Goal: Task Accomplishment & Management: Complete application form

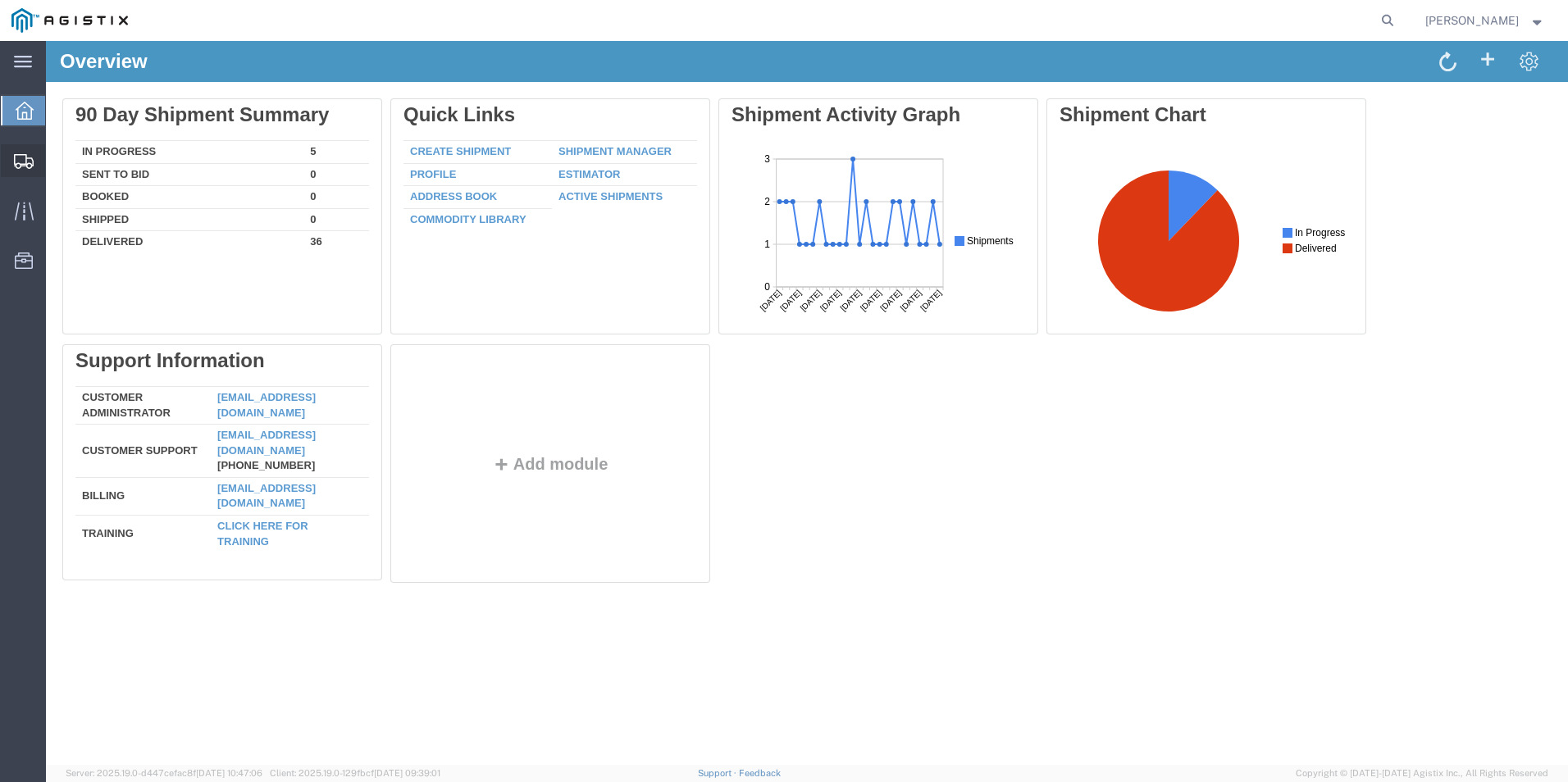
click at [0, 0] on span "Create Shipment" at bounding box center [0, 0] width 0 height 0
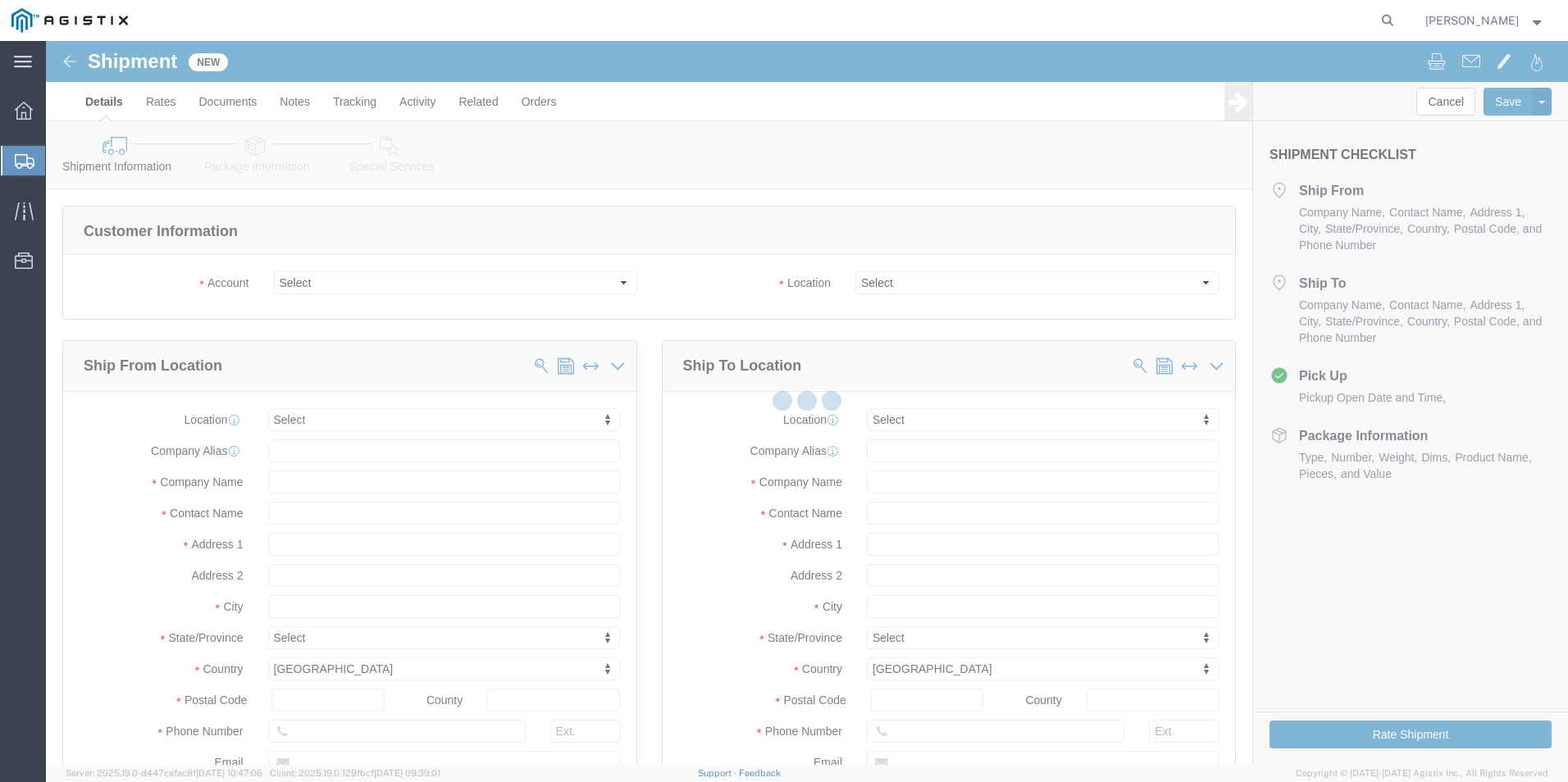
select select
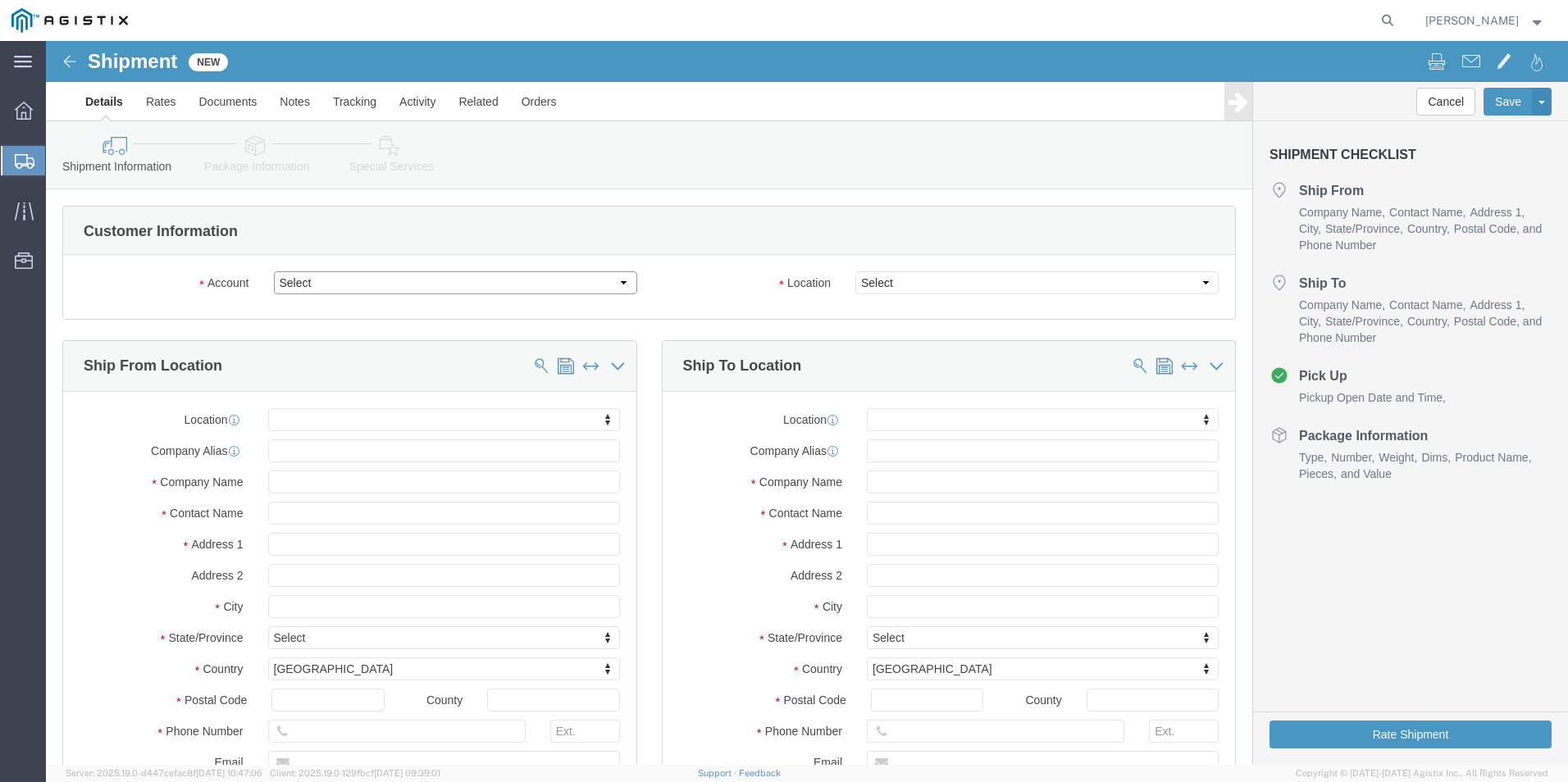
click select "Select Kerotest Manufacturing Corp PG&E"
select select "9596"
click select "Select Kerotest Manufacturing Corp PG&E"
select select "PURCHORD"
select select
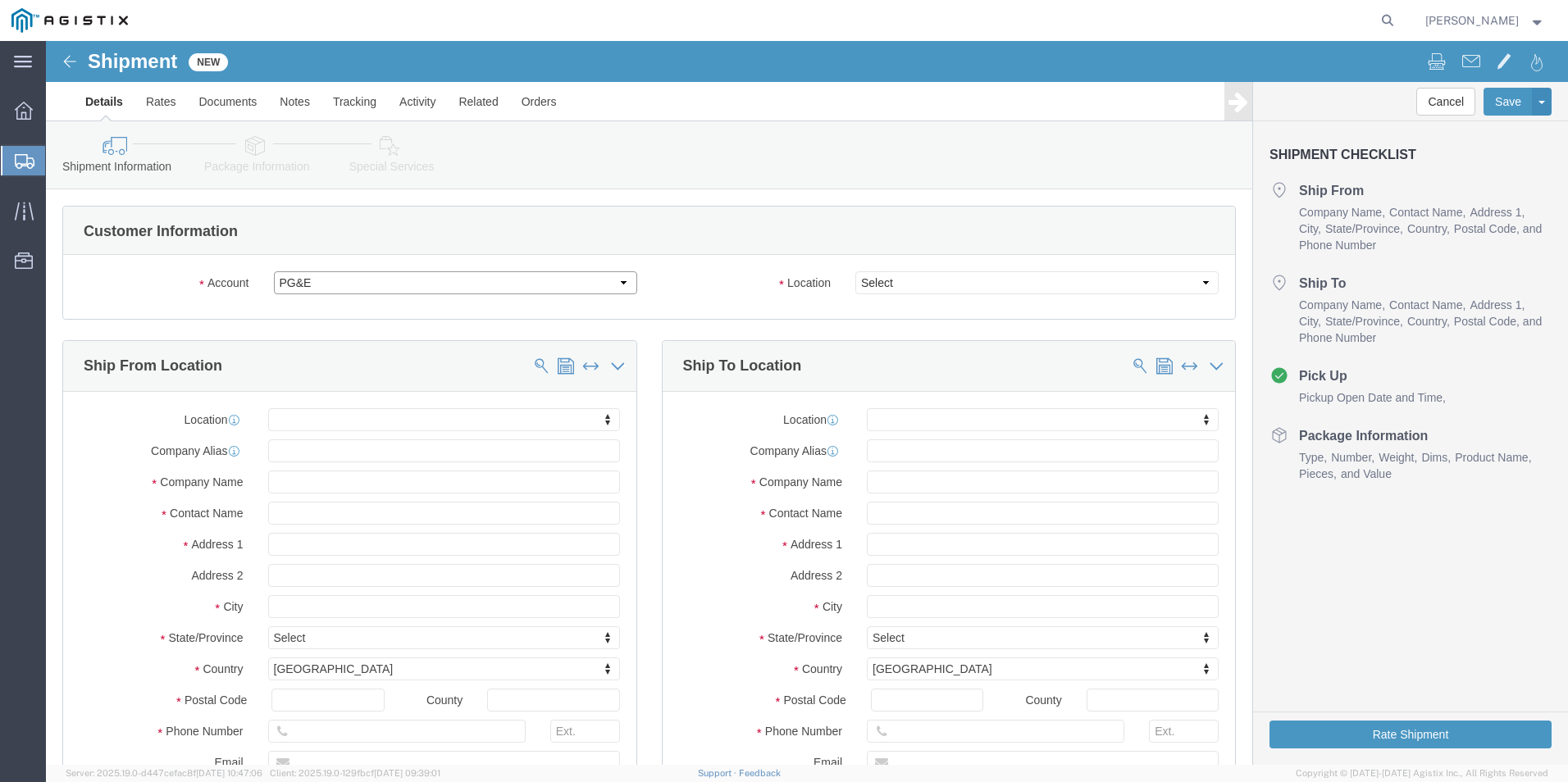
select select
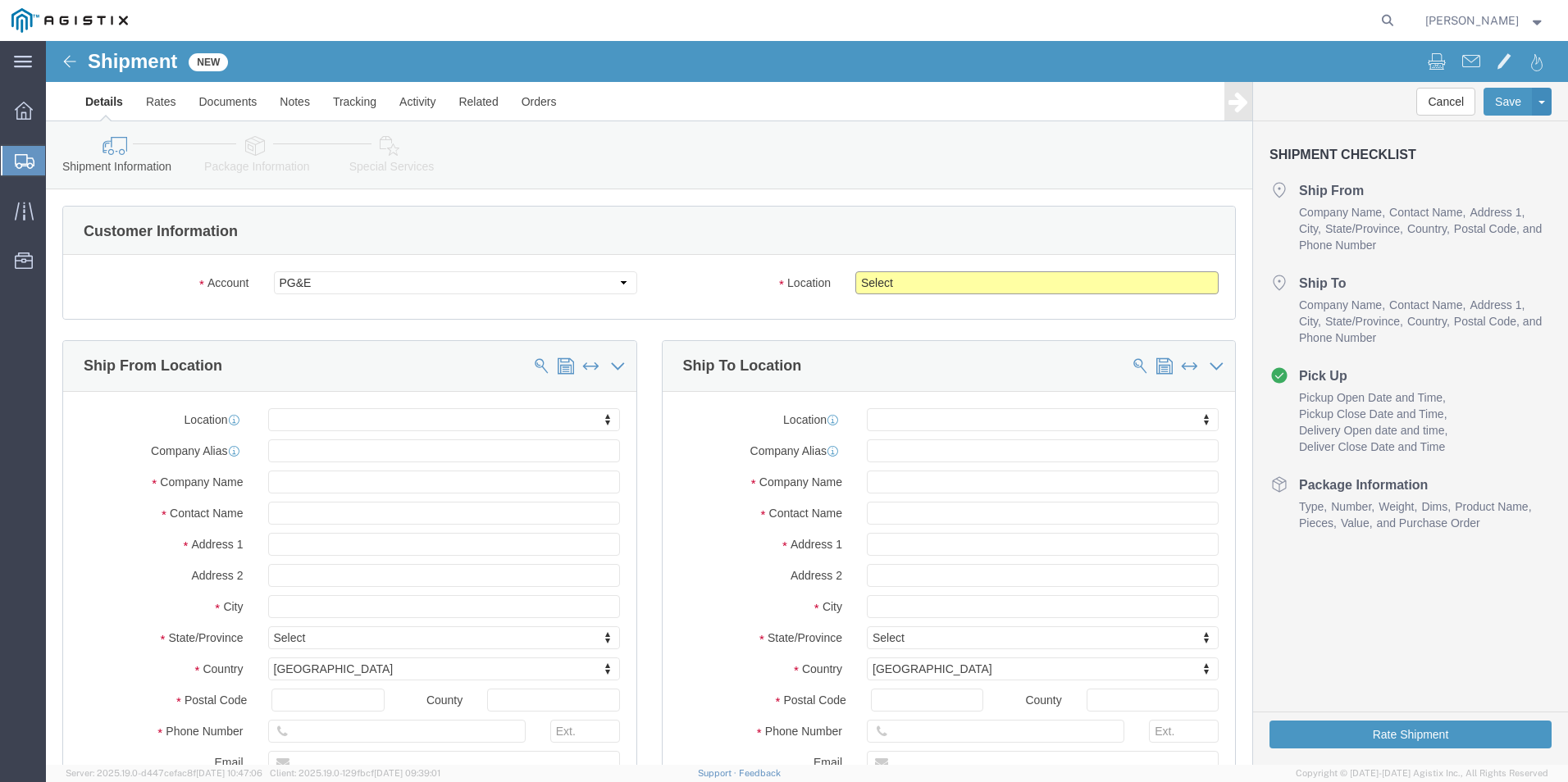
click select "Select All Others [GEOGRAPHIC_DATA] [GEOGRAPHIC_DATA] [GEOGRAPHIC_DATA] [GEOGRA…"
select select "19740"
click select "Select All Others [GEOGRAPHIC_DATA] [GEOGRAPHIC_DATA] [GEOGRAPHIC_DATA] [GEOGRA…"
click input "text"
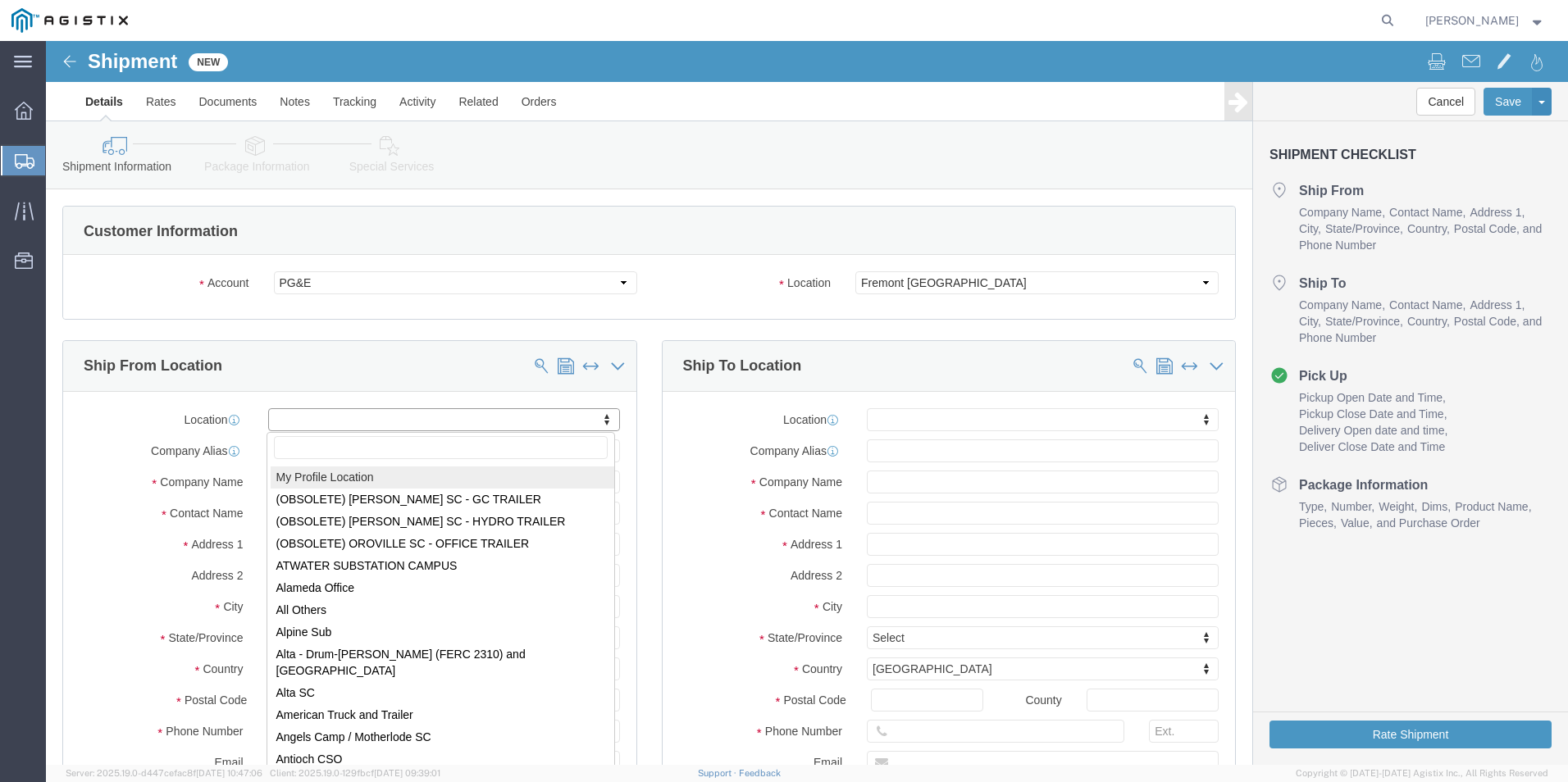
select select "MYPROFILE"
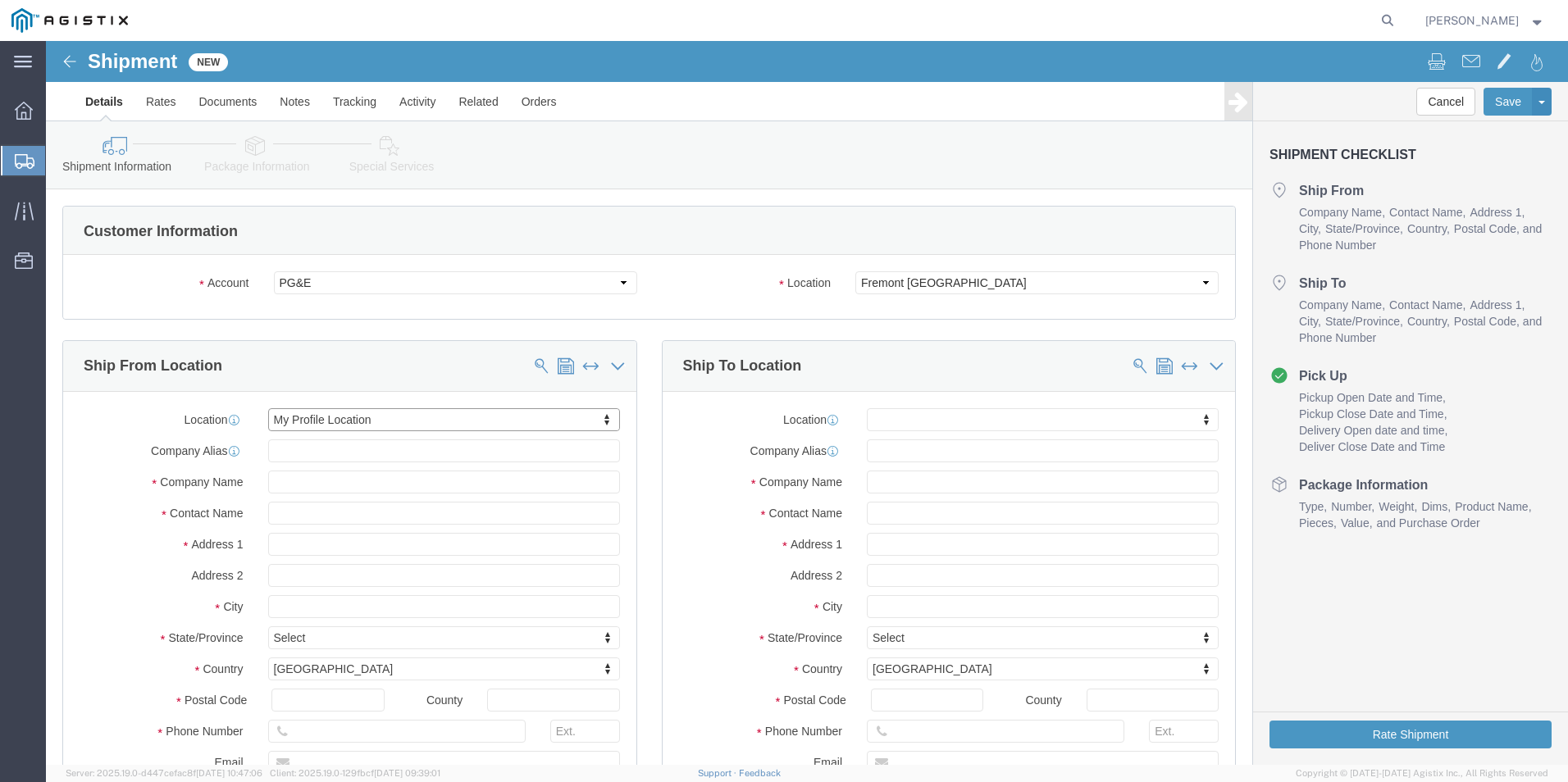
type input "[STREET_ADDRESS]"
type input "70350"
type input "[PHONE_NUMBER]"
type input "[EMAIL_ADDRESS][DOMAIN_NAME]"
checkbox input "true"
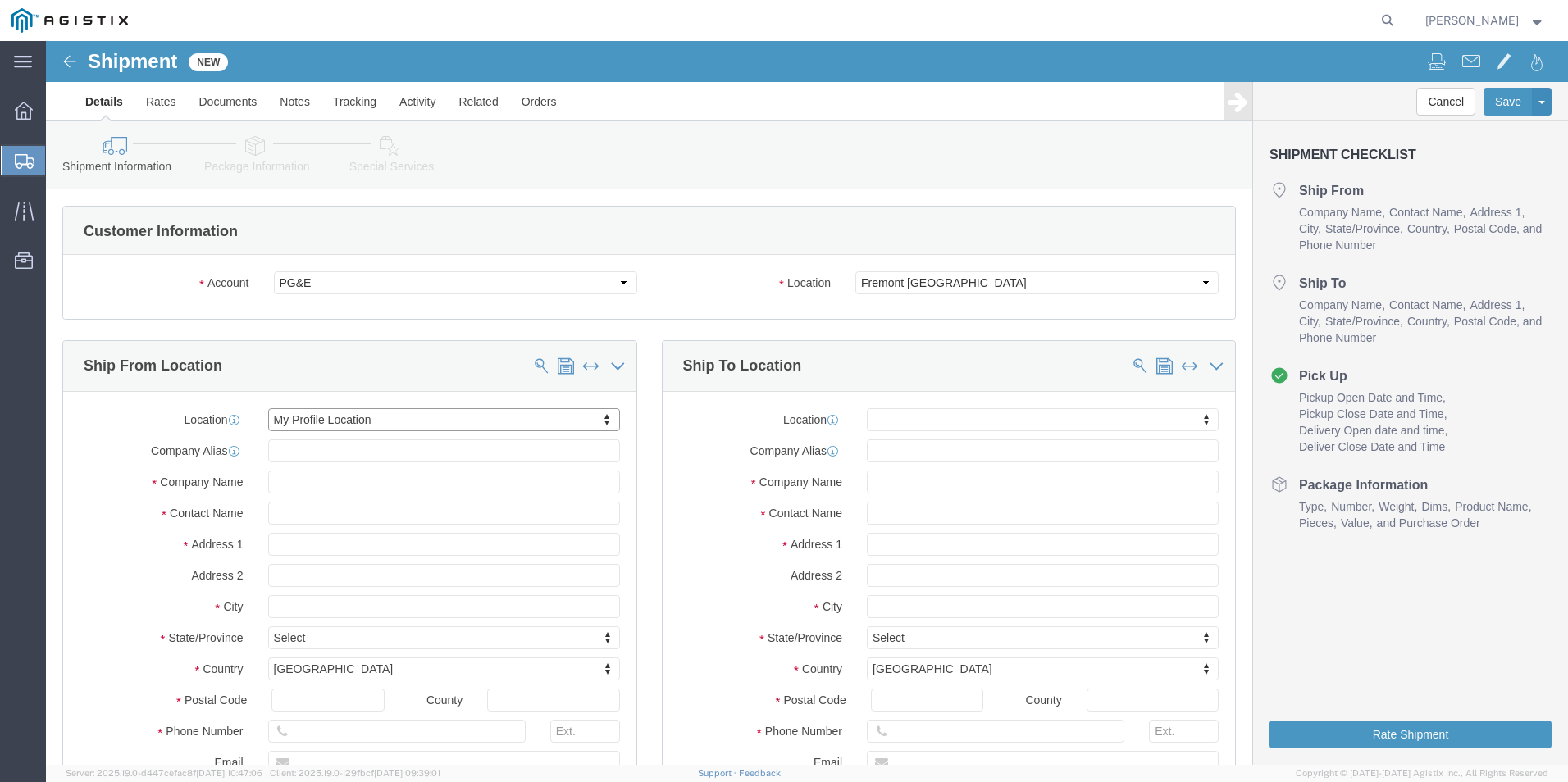
type input "Kerotest Manufacturing Corp"
type input "[PERSON_NAME]"
type input "MANSURA"
select select "LA"
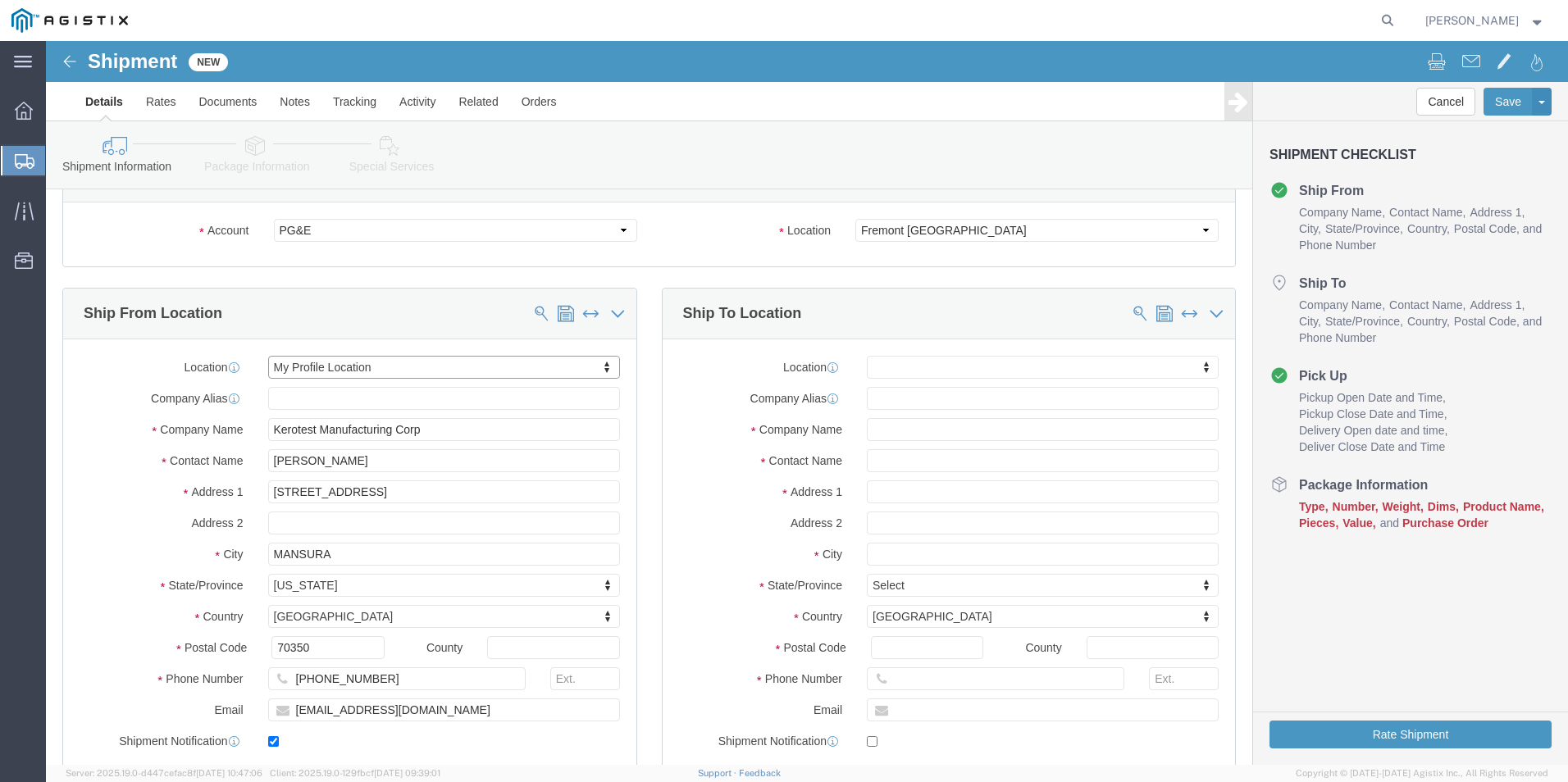
scroll to position [82, 0]
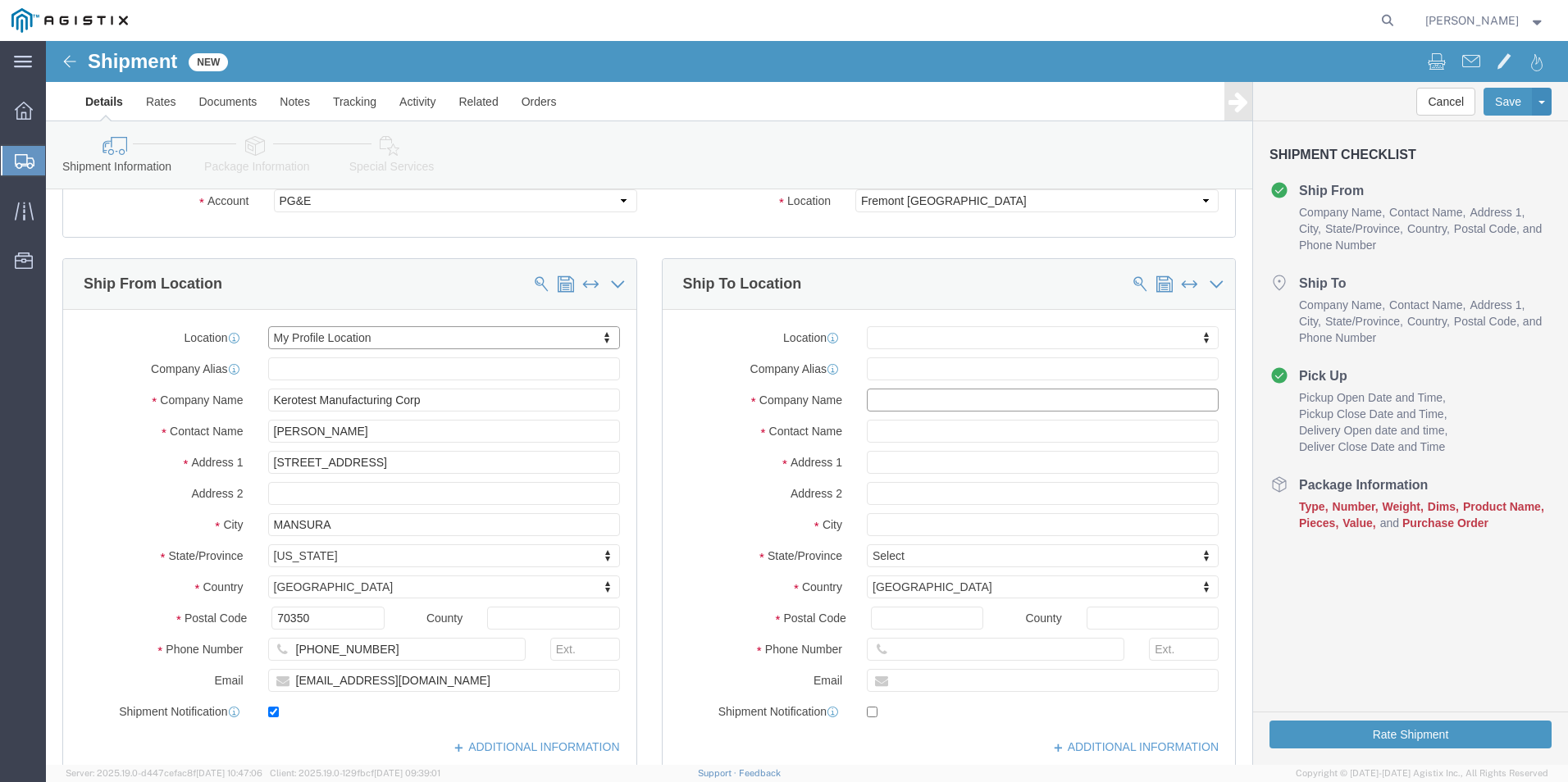
click input "text"
type input "p"
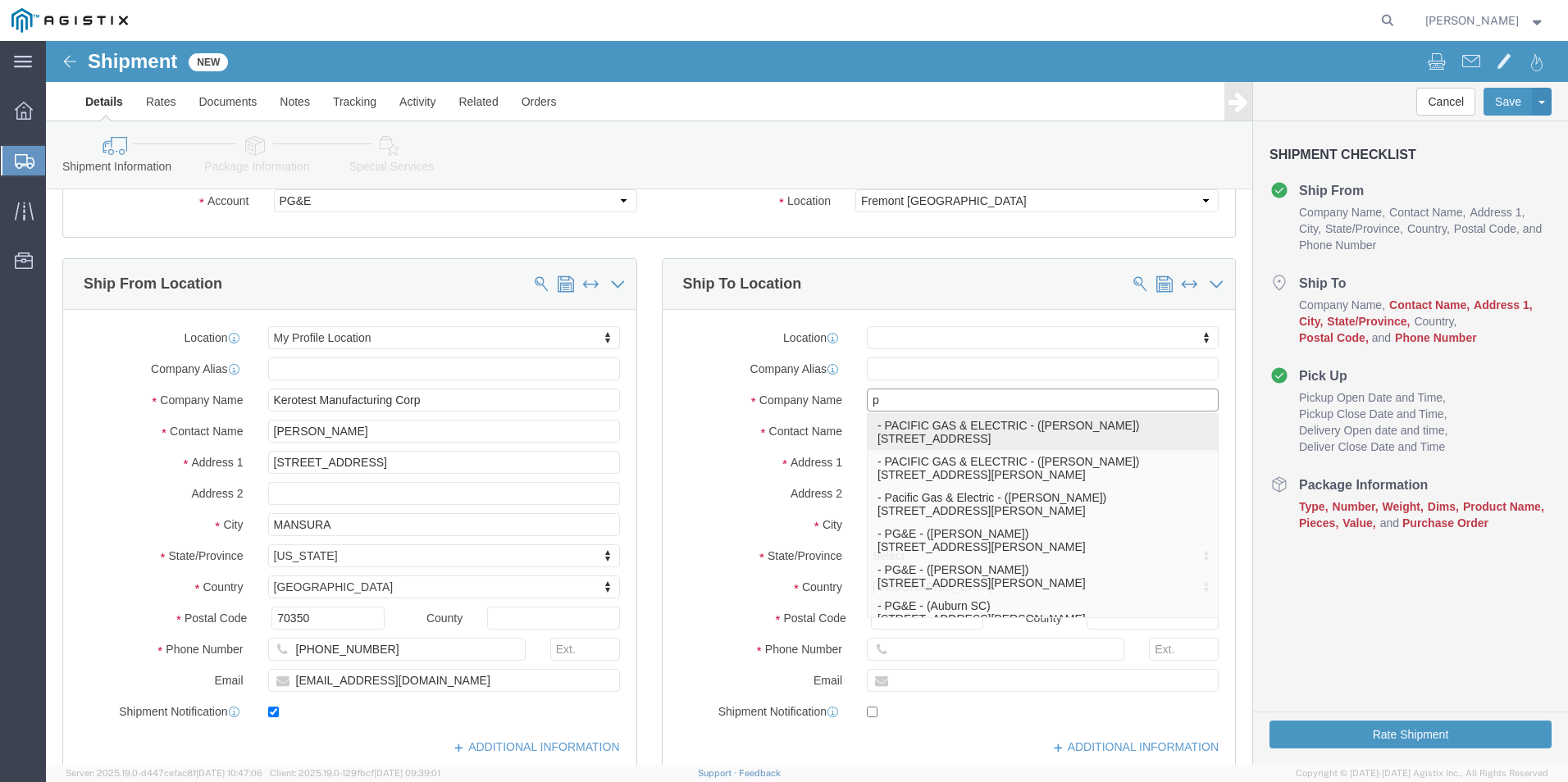
click p "- PACIFIC GAS & ELECTRIC - ([PERSON_NAME]) [STREET_ADDRESS]"
select select
type input "[STREET_ADDRESS]"
type input "93725"
type input "[PHONE_NUMBER]"
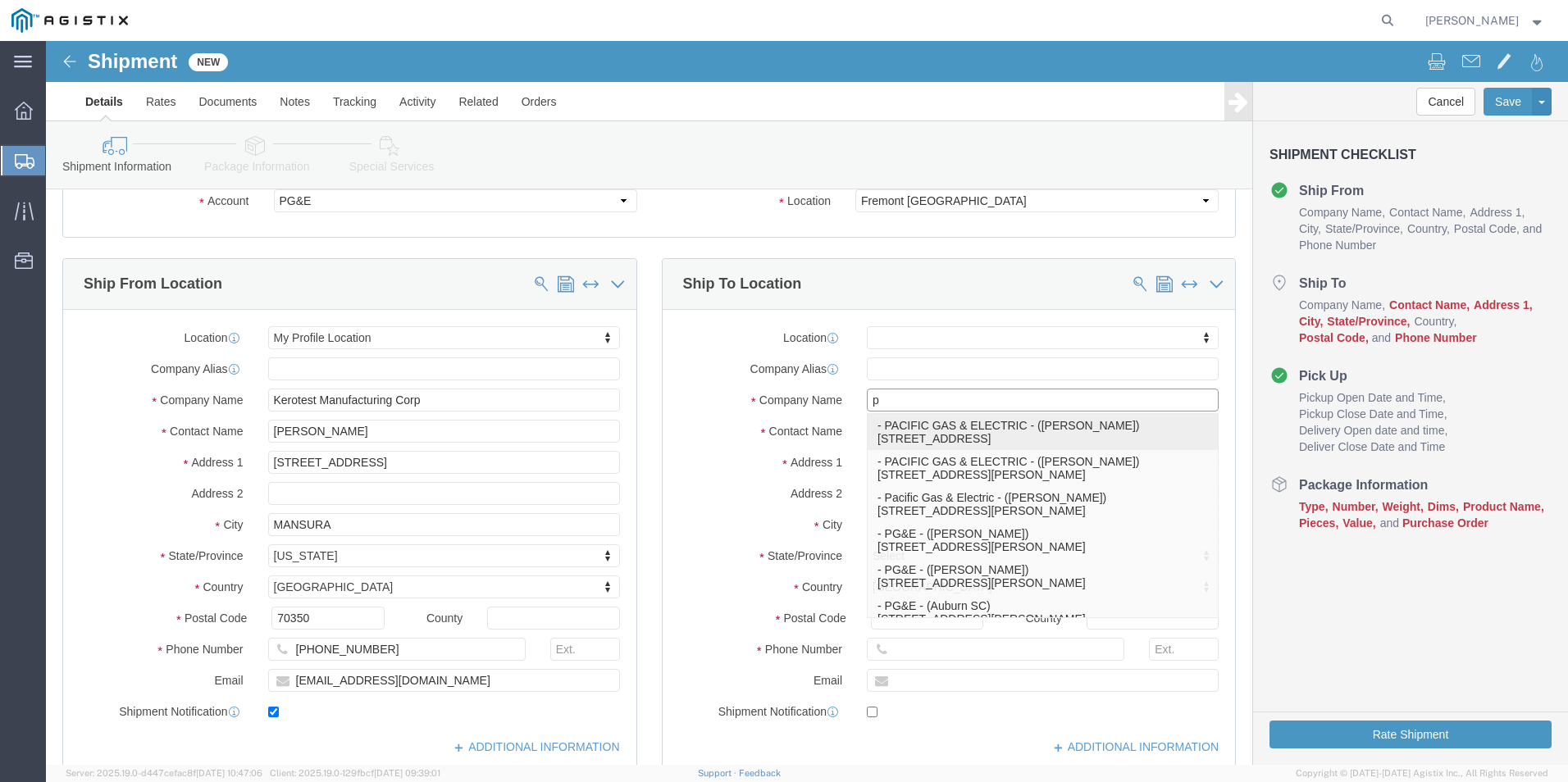
type input "PACIFIC GAS & ELECTRIC"
type input "[DEMOGRAPHIC_DATA][PERSON_NAME]"
type input "[GEOGRAPHIC_DATA]"
select select "CA"
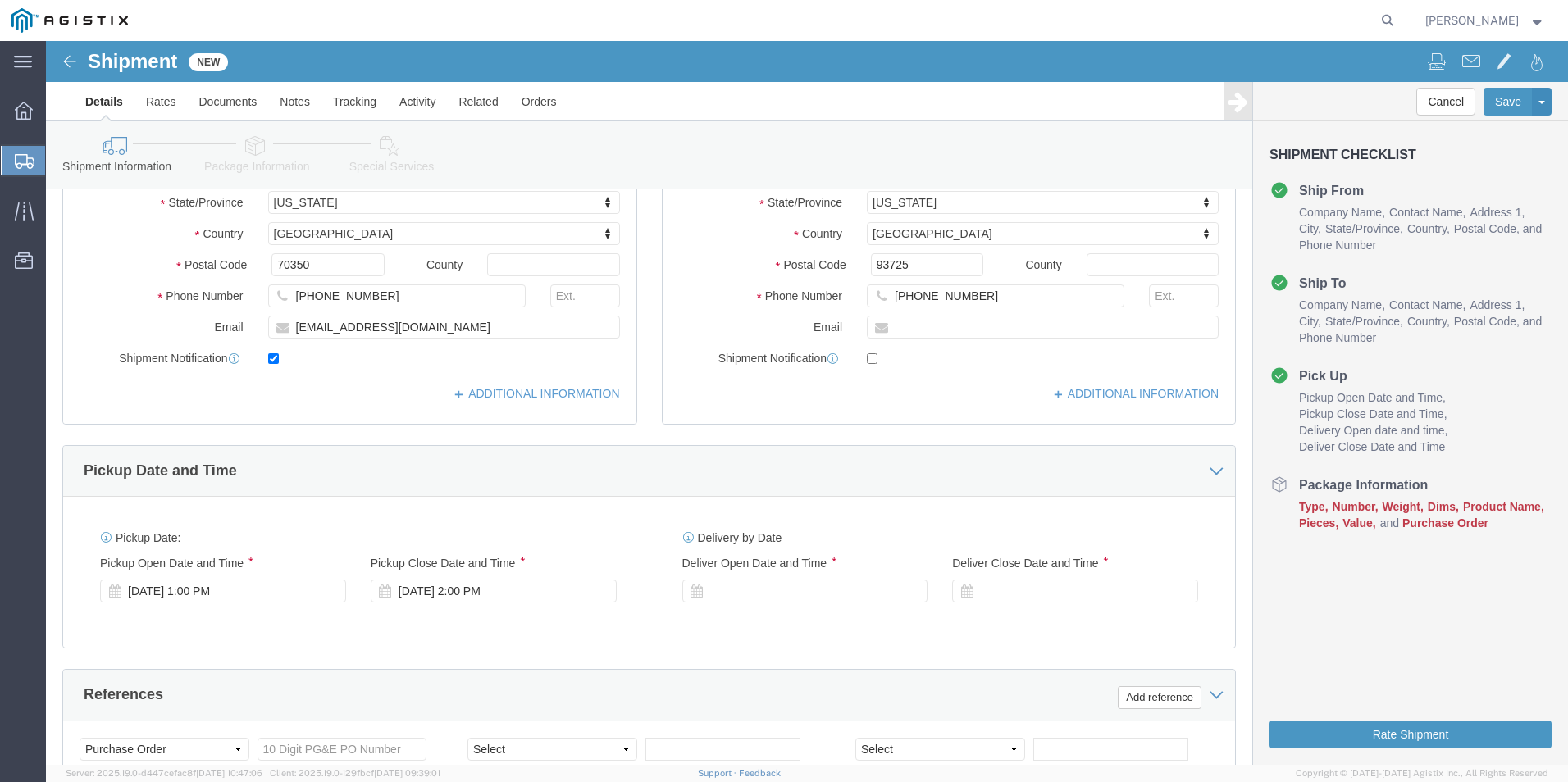
scroll to position [492, 0]
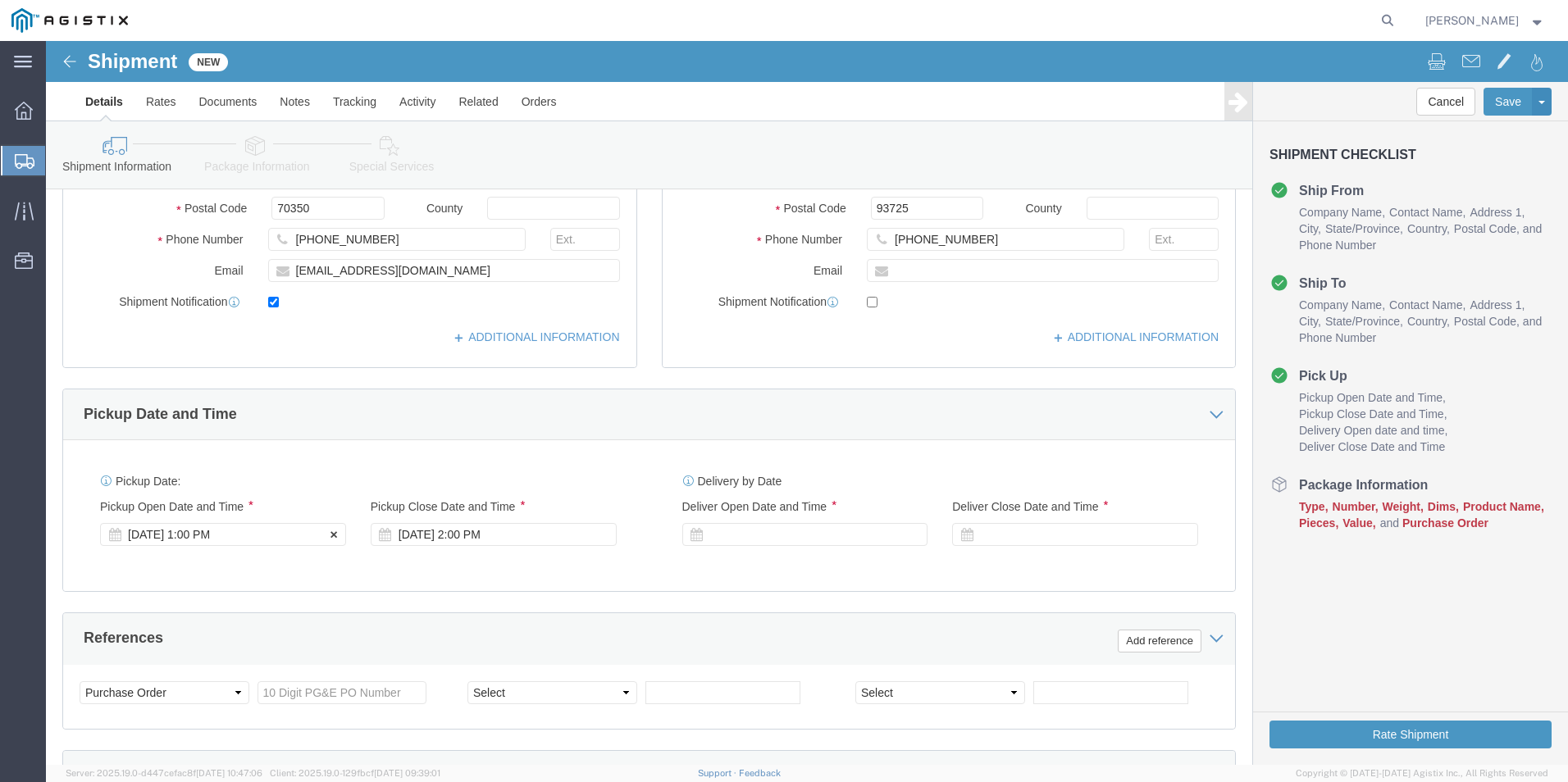
type input "PACIFIC GAS & ELECTRIC"
click div "[DATE] 1:00 PM"
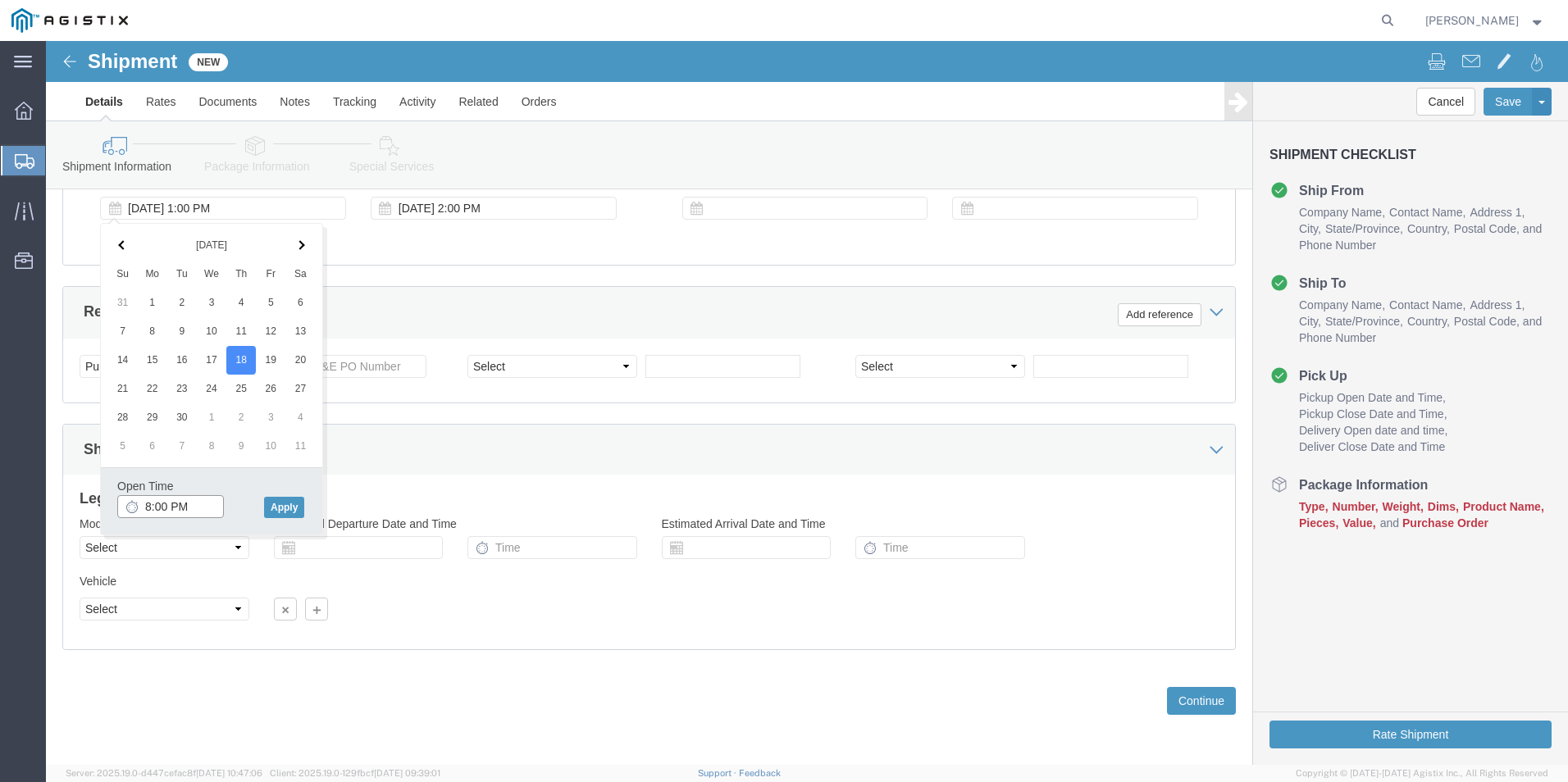
click input "8:00 PM"
type input "8:00 AM"
click div "Open Time 8:00 AM [DATE] 1:00 PM - [DATE] 1:00 PM Cancel Apply"
click button "Apply"
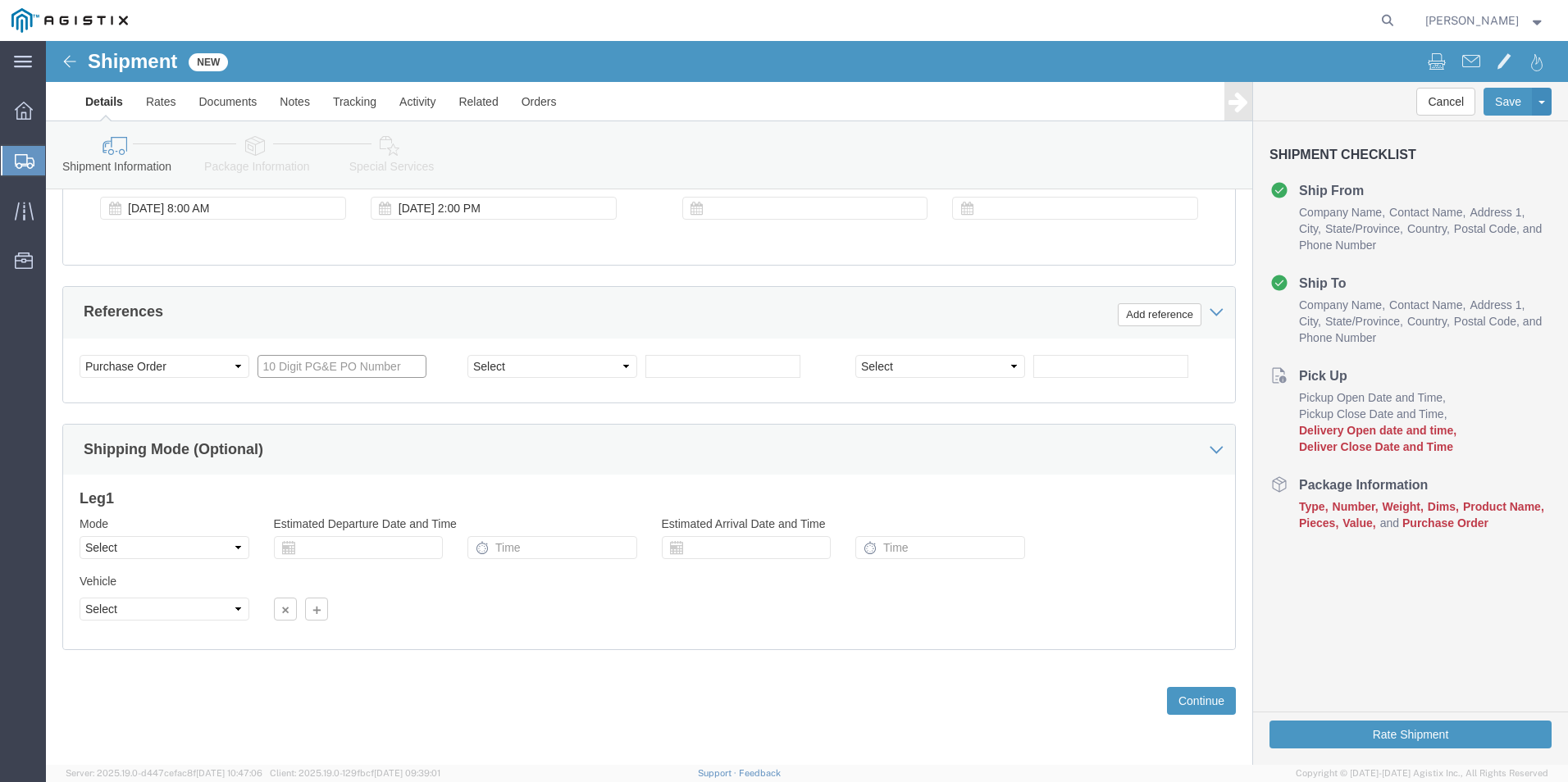
click input "text"
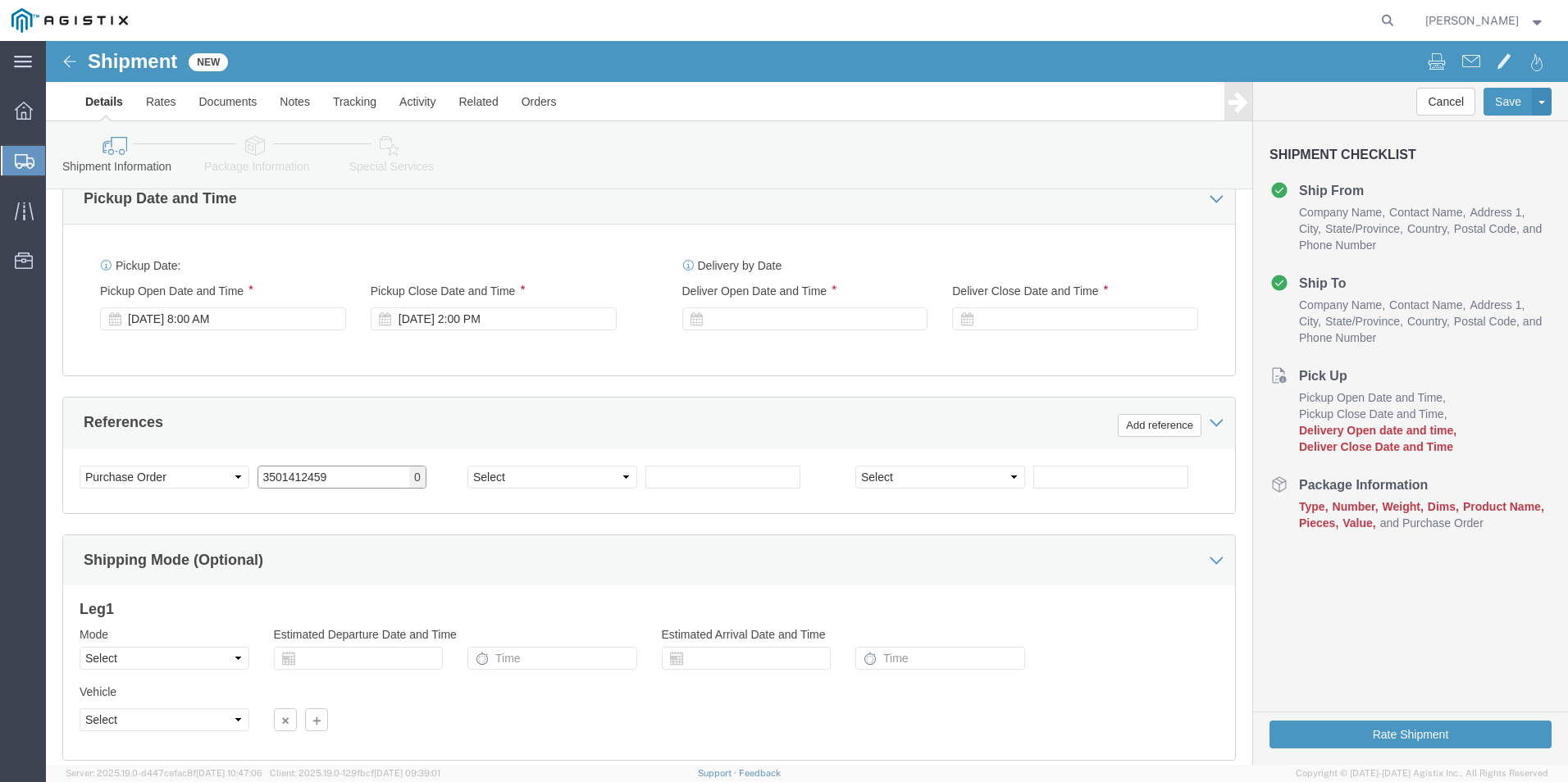
scroll to position [655, 0]
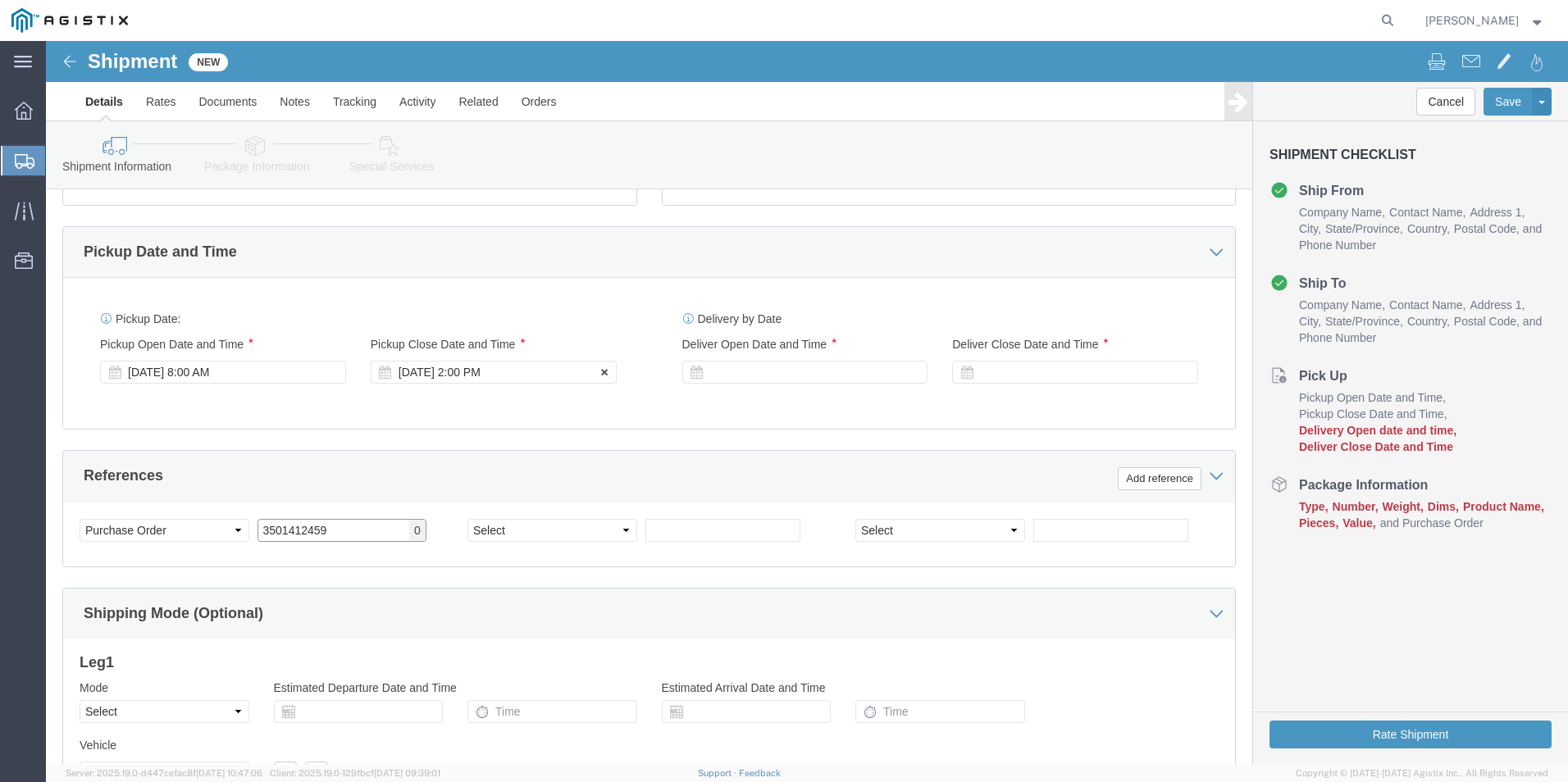
type input "3501412459"
click div "[DATE] 2:00 PM"
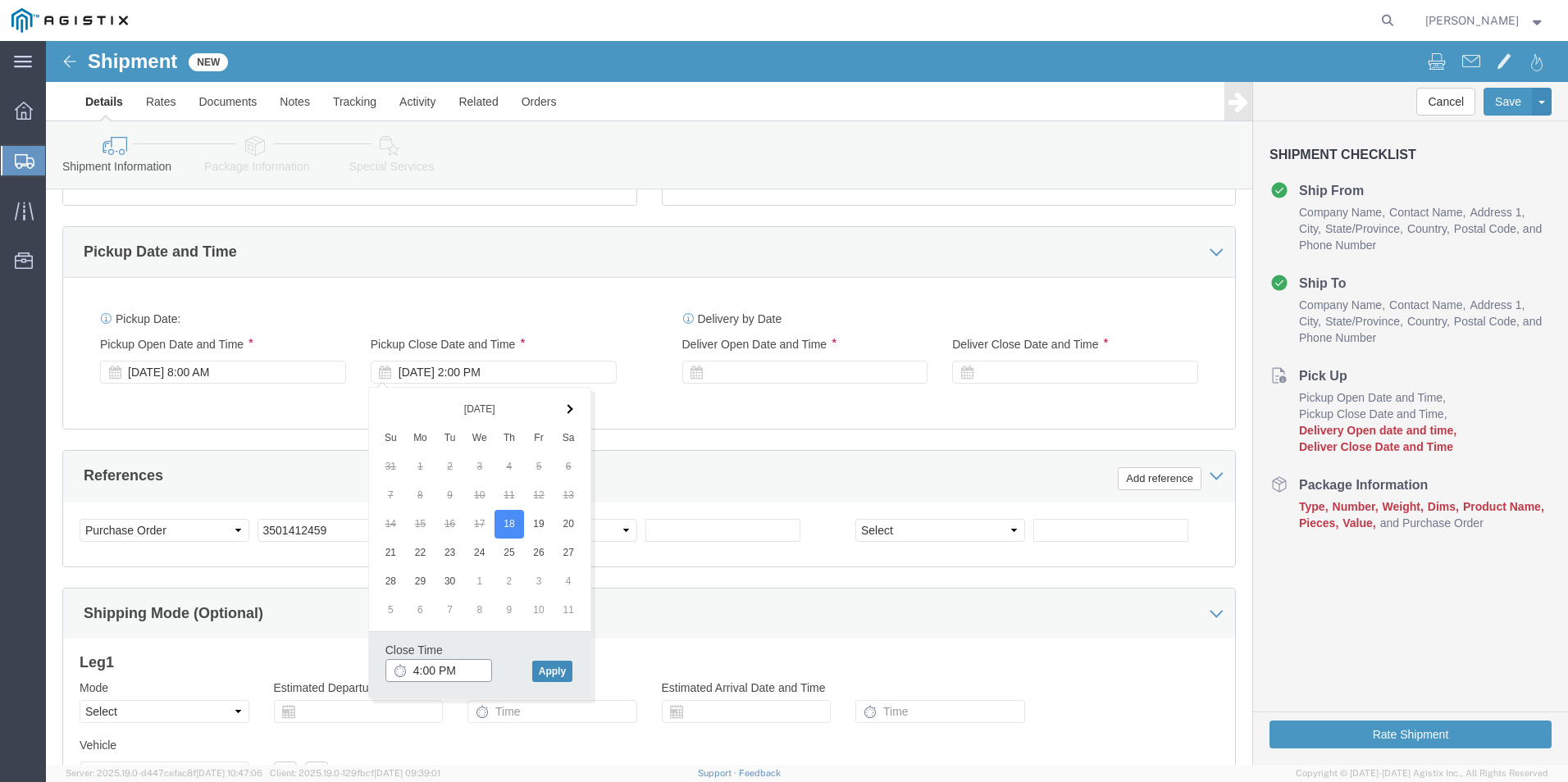
type input "4:00 PM"
click button "Apply"
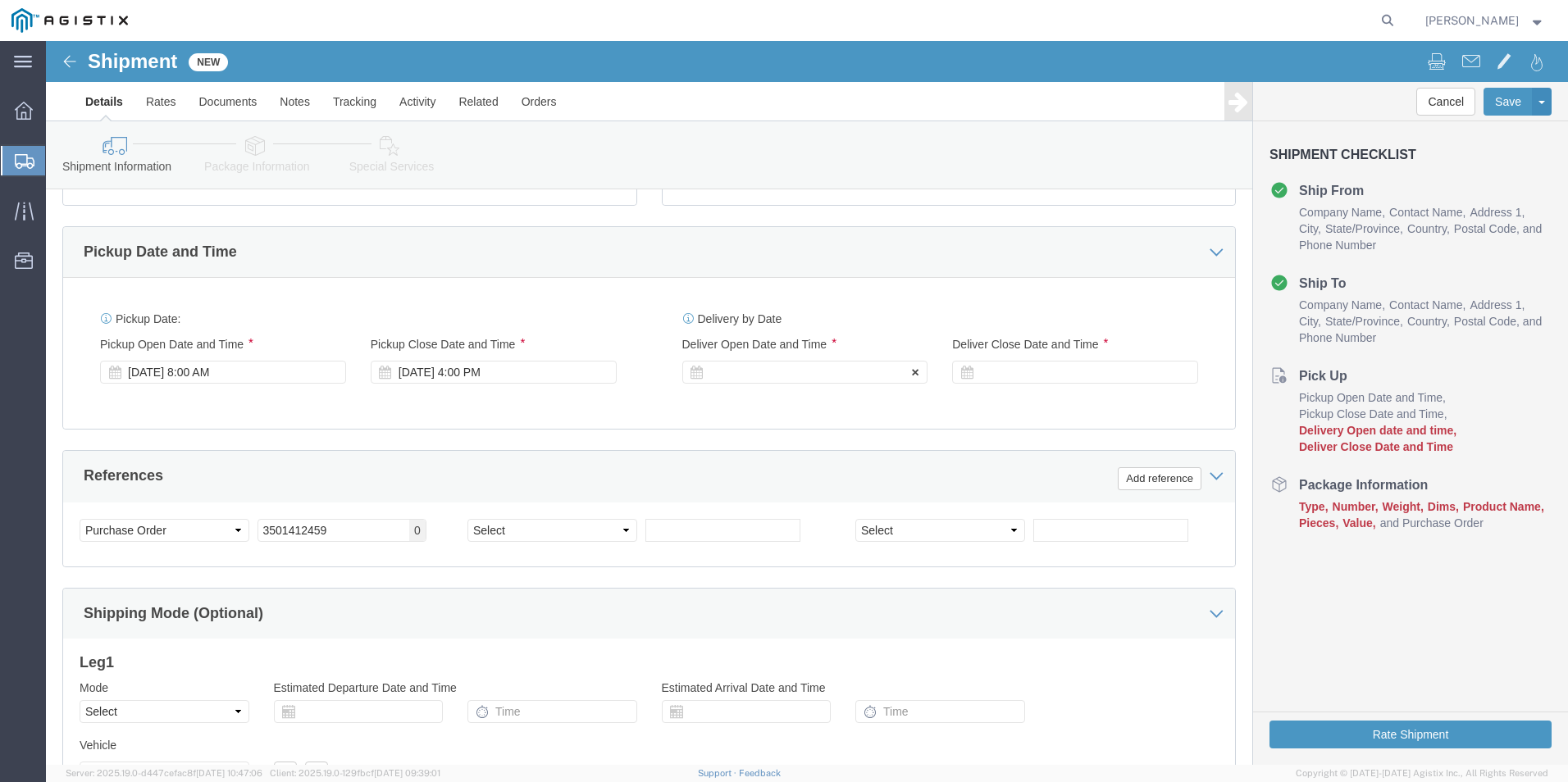
click div
click input "5:00 PM"
type input "8:00 AM"
click button "Apply"
click div
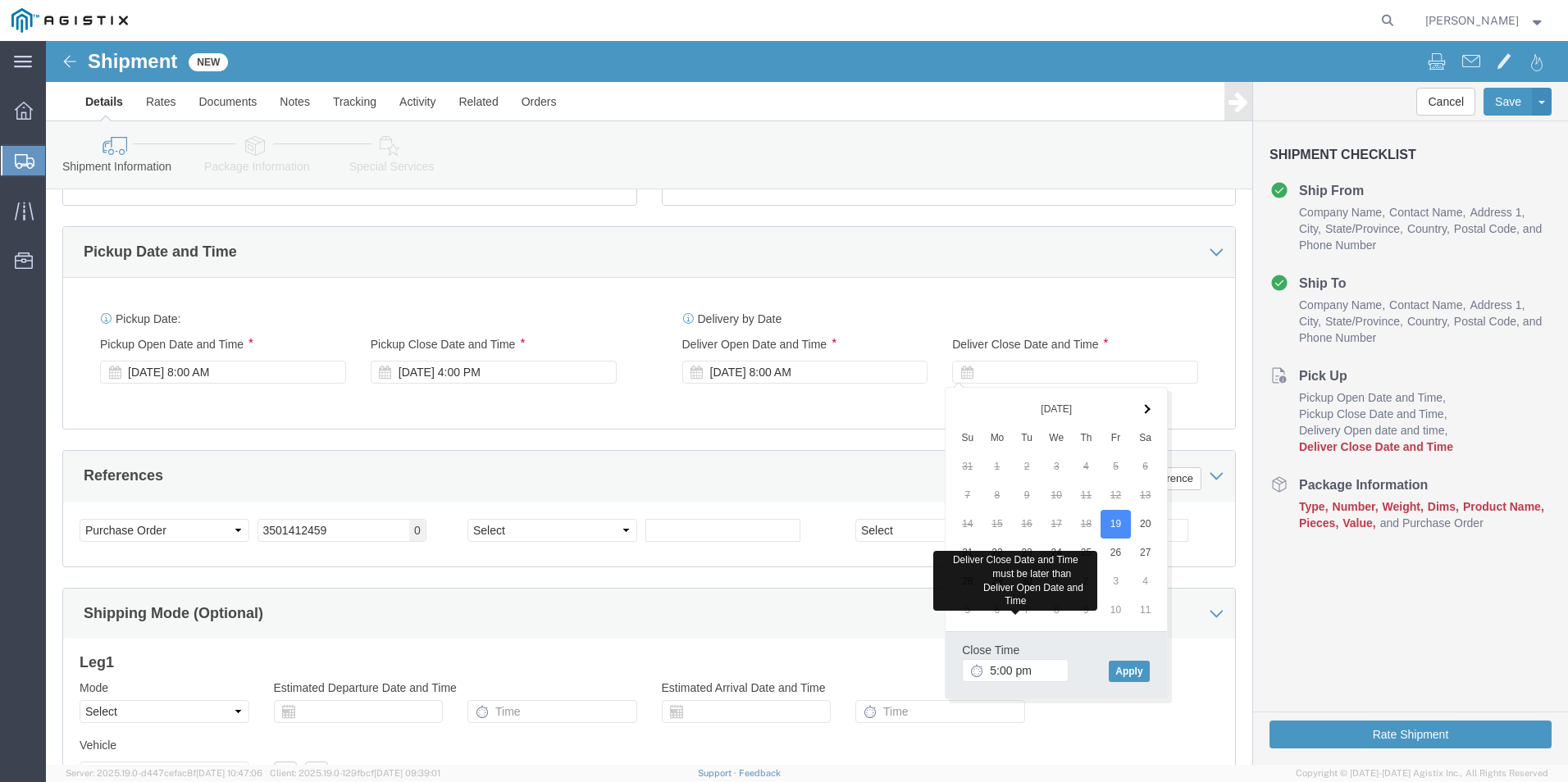
type input "5:00 PM"
click div "Close Time 5:00 PM [DATE] 9:00 AM - [DATE] 9:00 AM Cancel Apply"
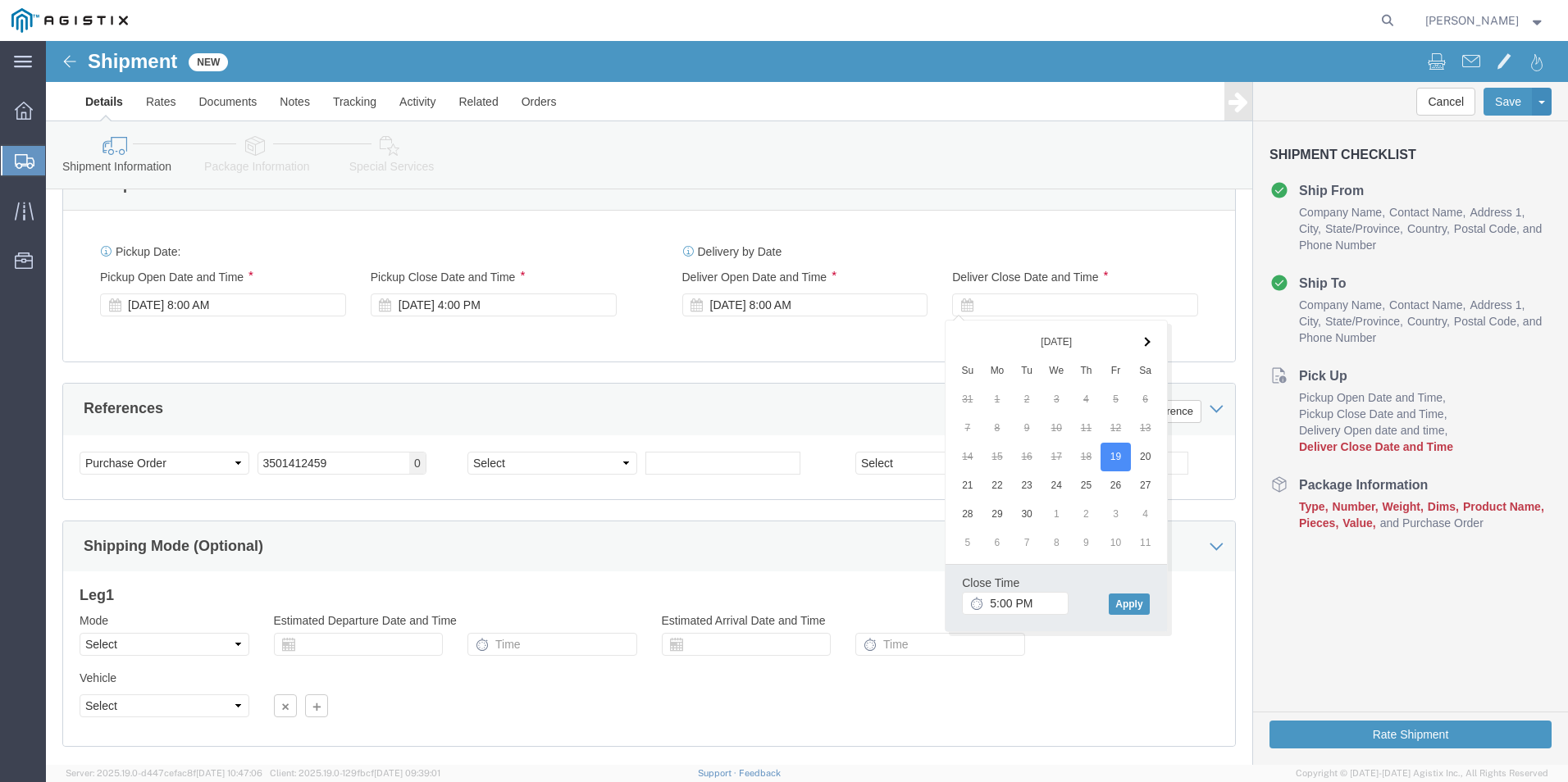
scroll to position [818, 0]
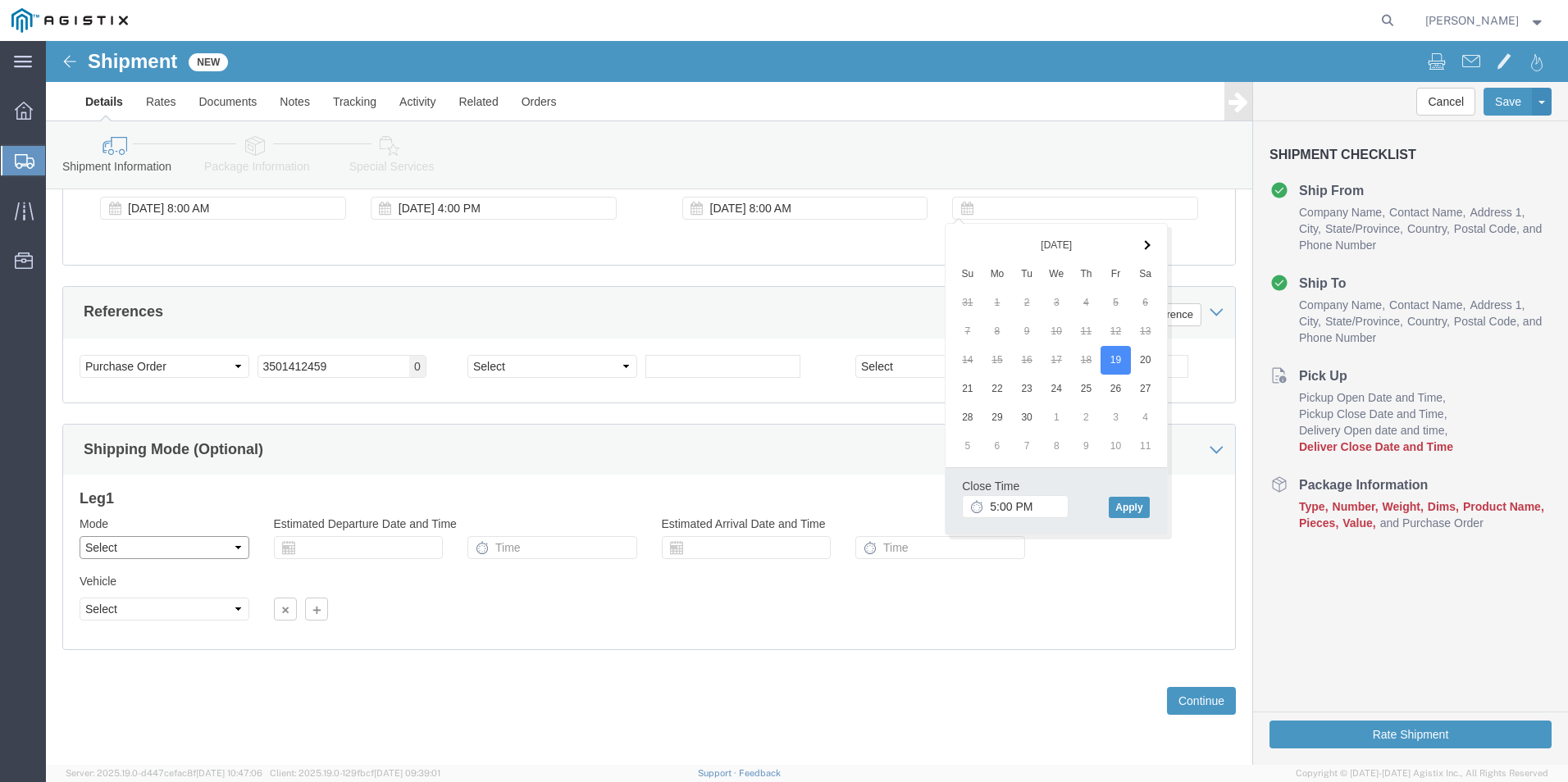
click select "Select Air Less than Truckload Multi-Leg Ocean Freight Rail Small Parcel Truckl…"
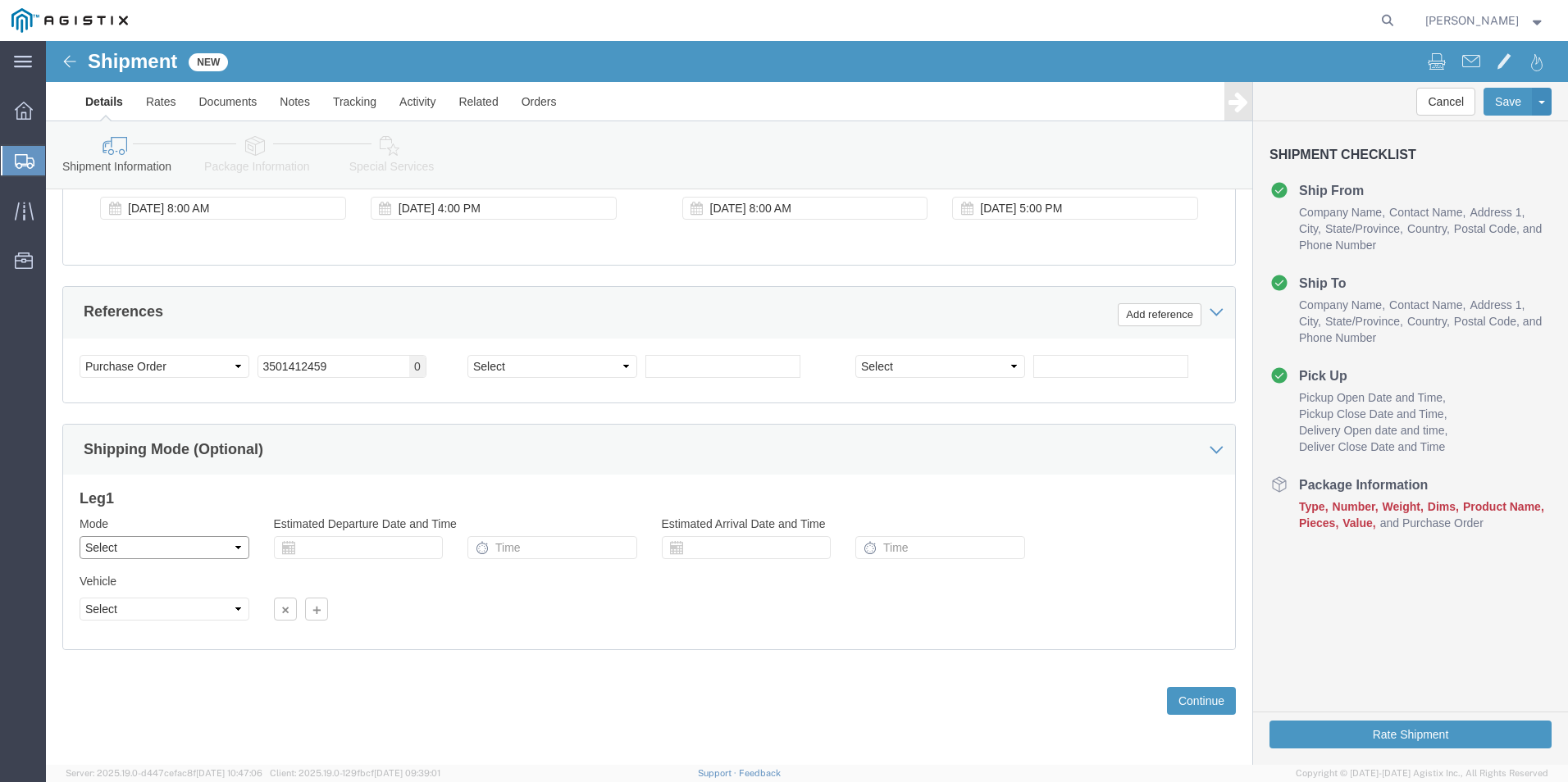
select select "LTL"
click select "Select Air Less than Truckload Multi-Leg Ocean Freight Rail Small Parcel Truckl…"
click button "Continue"
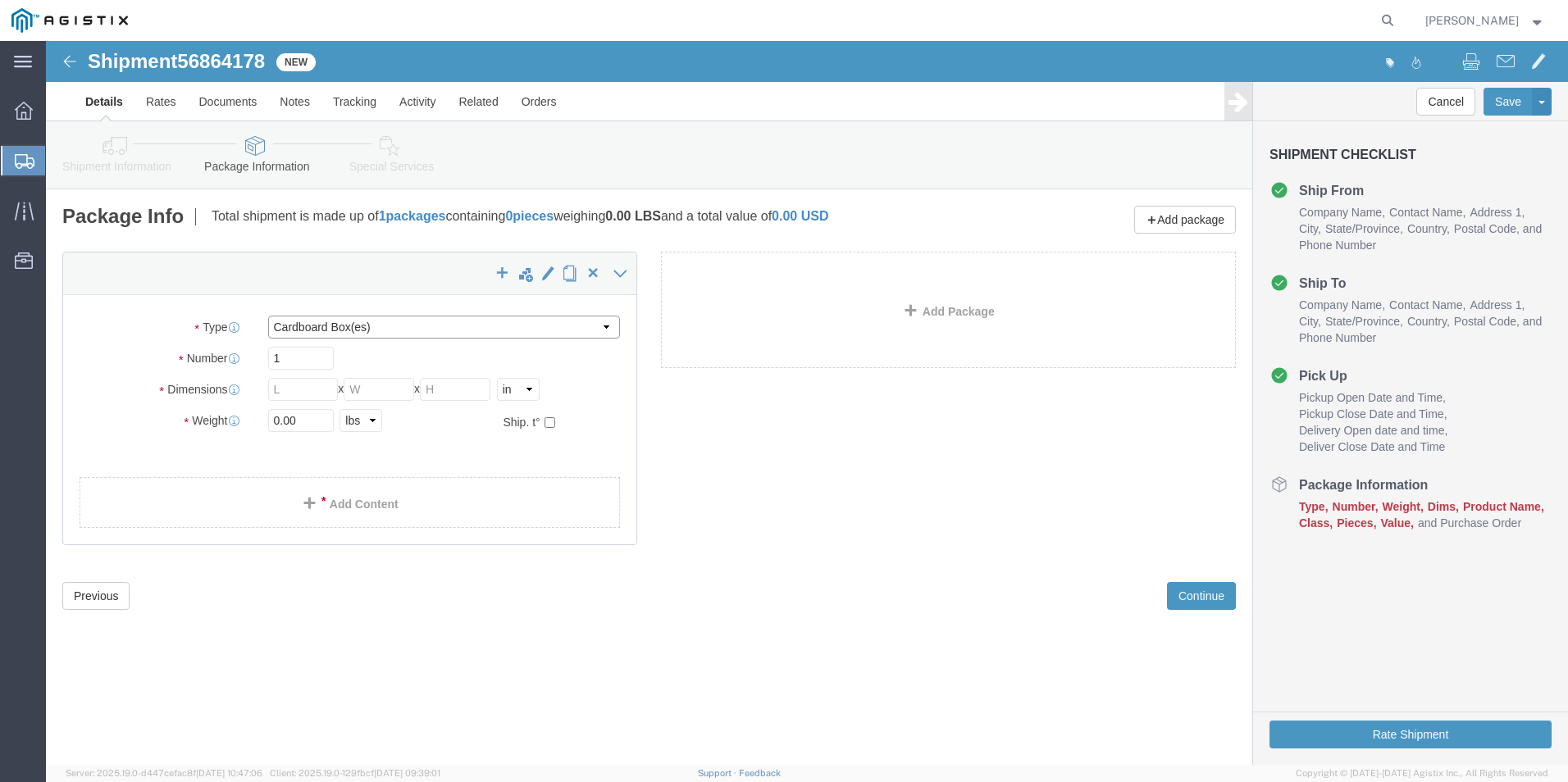
click select "Select Bulk Bundle(s) Cardboard Box(es) Carton(s) Crate(s) Drum(s) (Fiberboard)…"
select select "PSNS"
click select "Select Bulk Bundle(s) Cardboard Box(es) Carton(s) Crate(s) Drum(s) (Fiberboard)…"
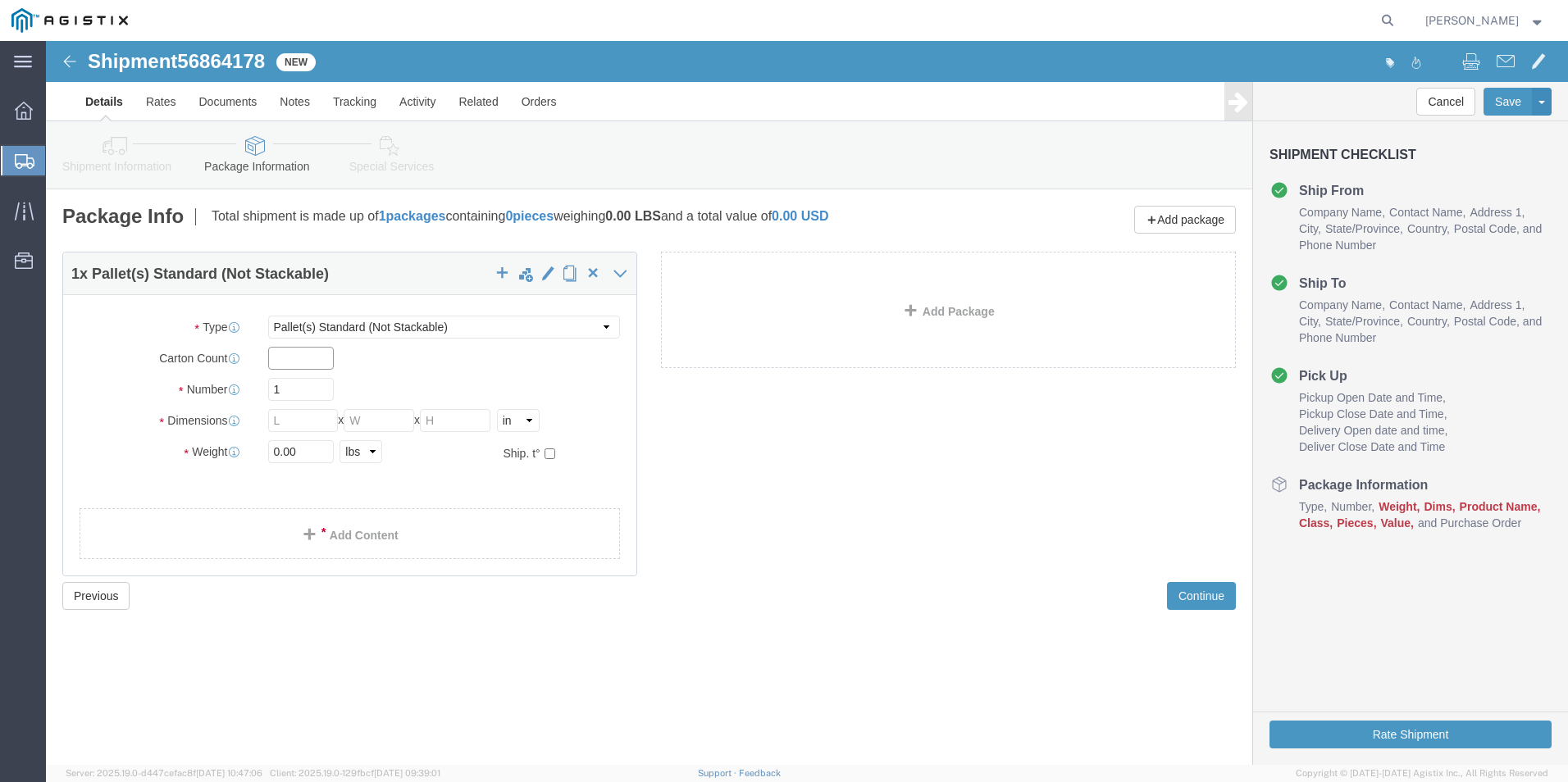
click input "text"
click input "1"
type input "2"
type input "42"
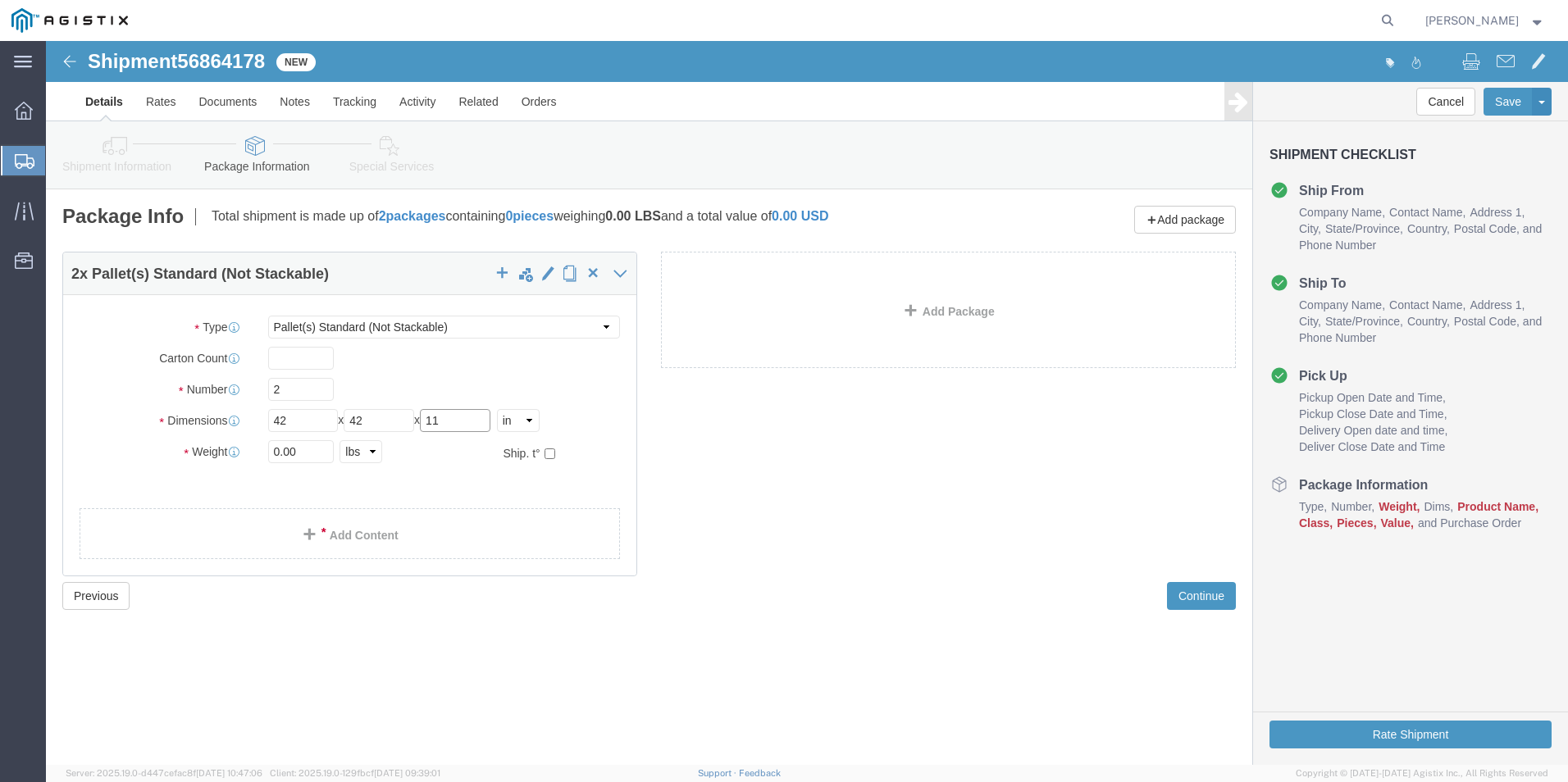
type input "11"
click input "0.00"
type input "0"
type input "620"
click link "Add Content"
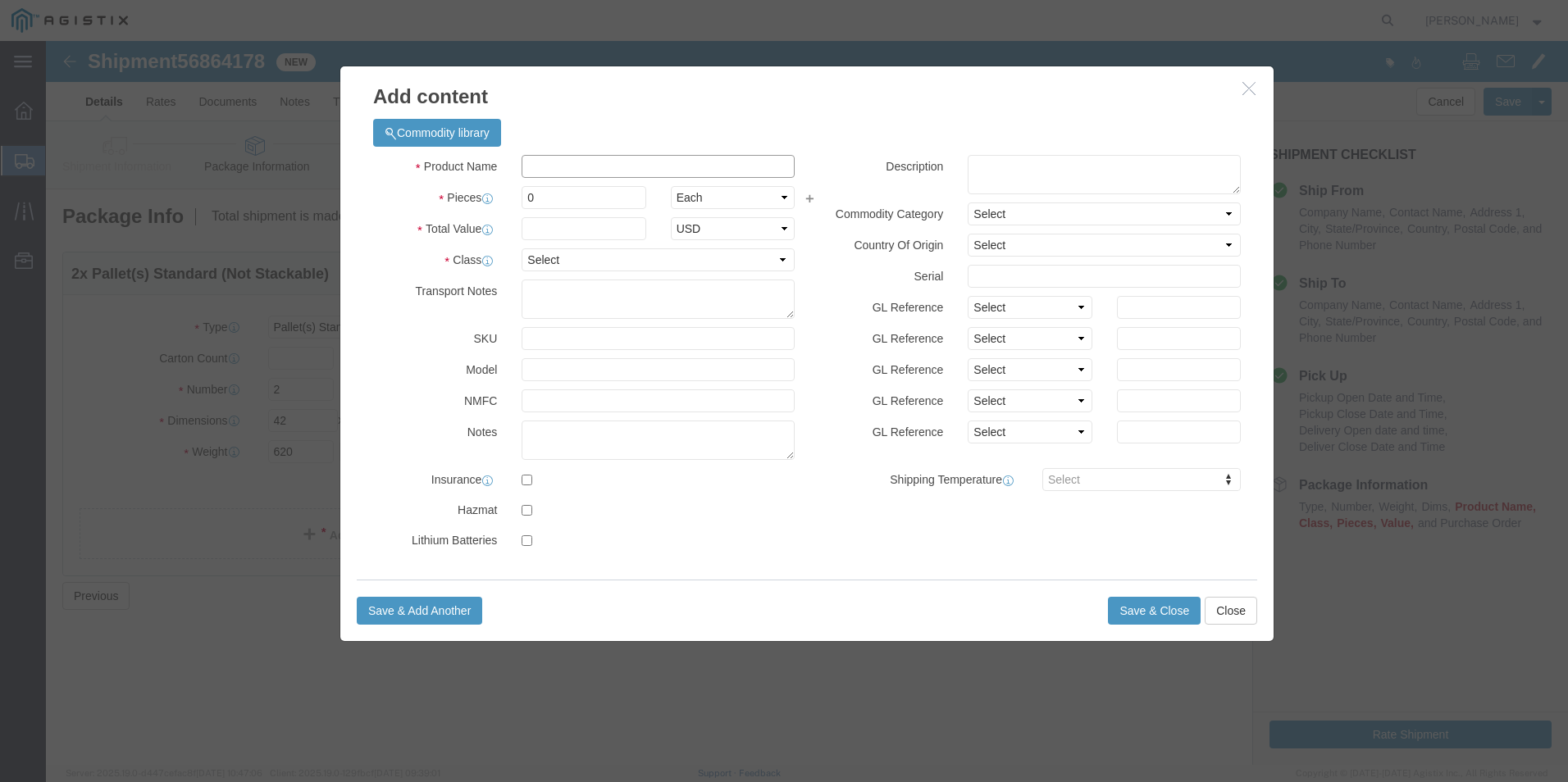
click input "text"
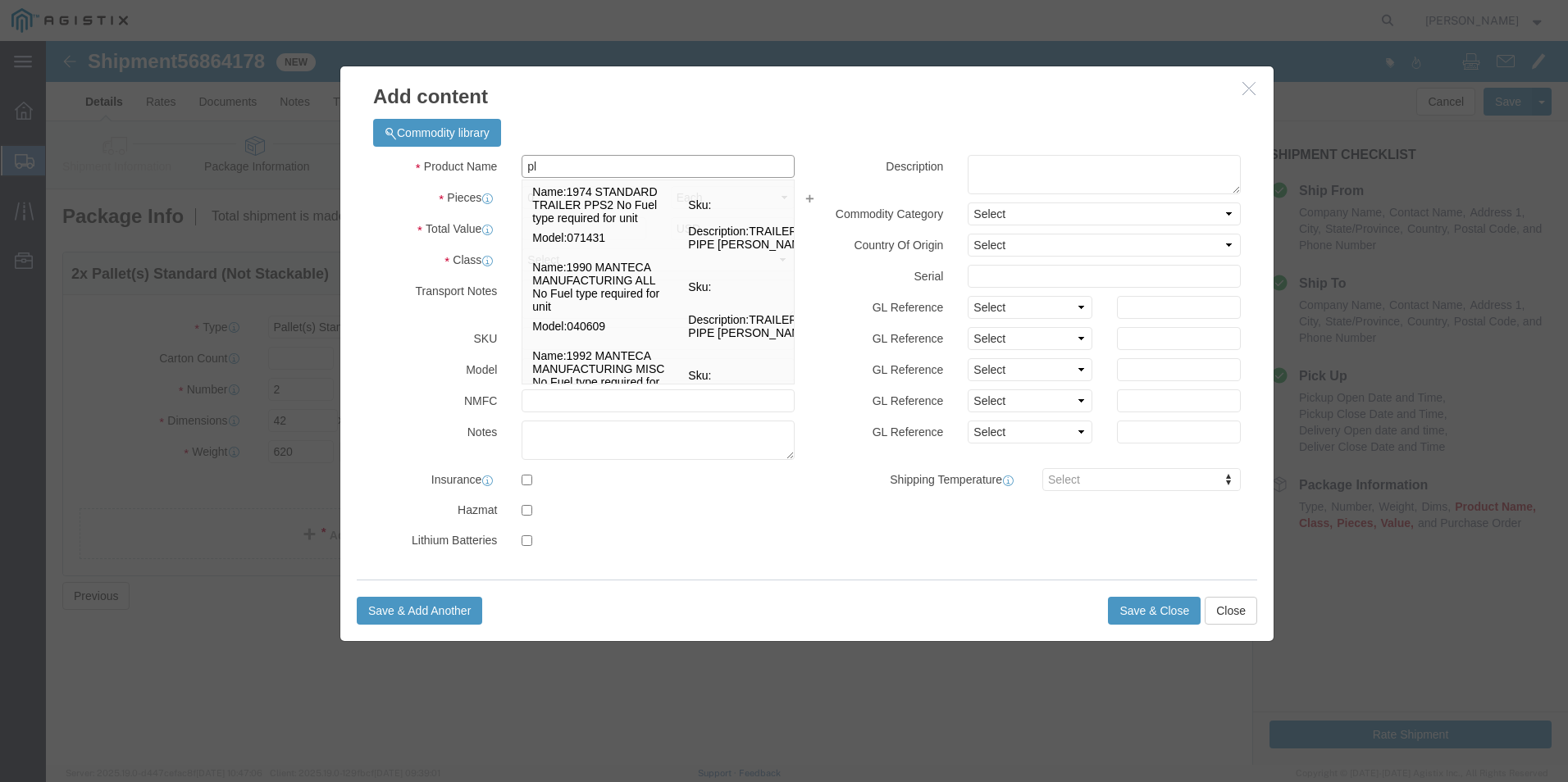
type input "p"
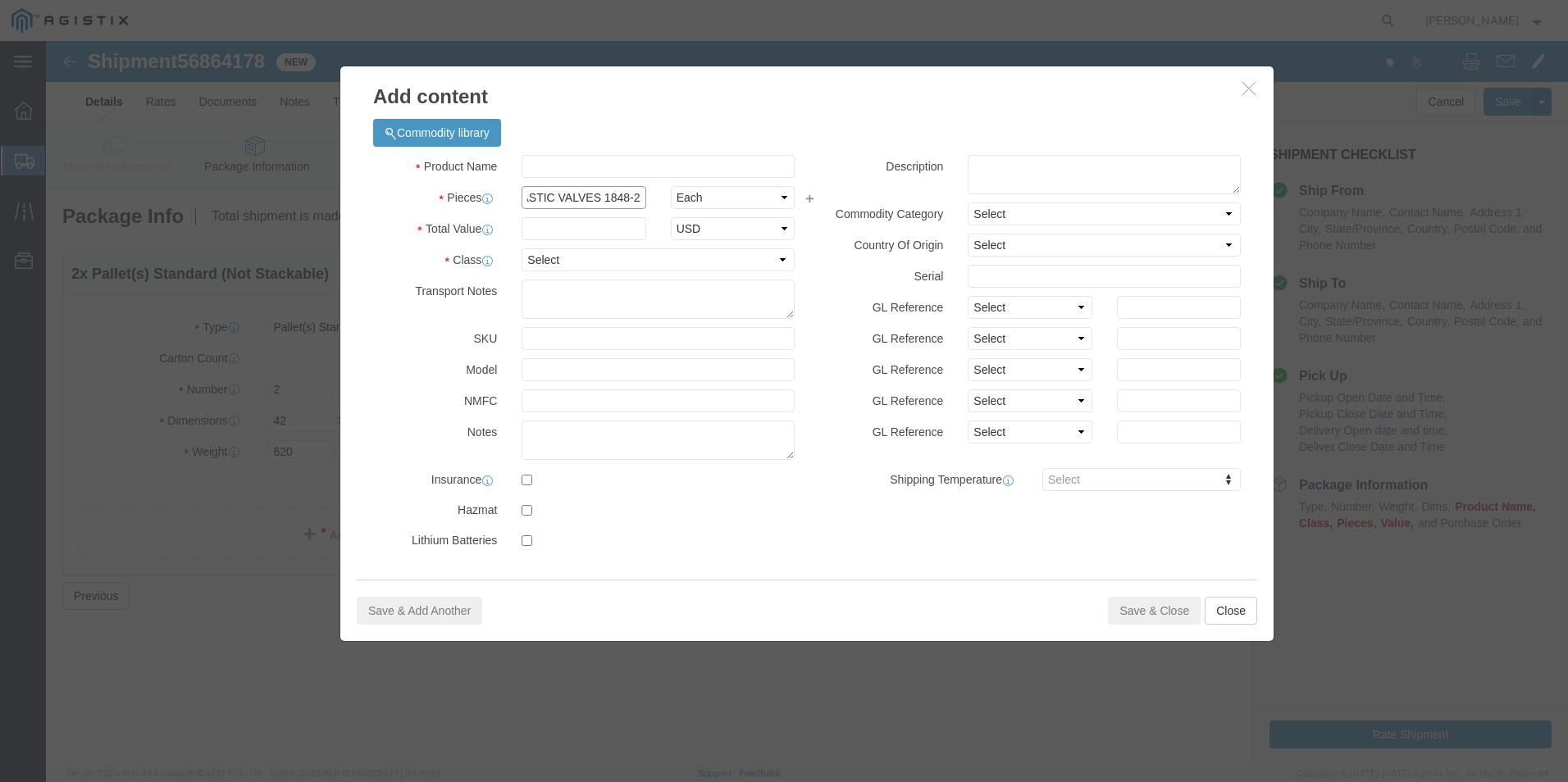
scroll to position [0, 26]
type input "PLASTIC VALVES 1848-20"
click div "Product Name plas Pieces PLASTIC VALVES 1848-20 Select Bag Barrels 100Board Fee…"
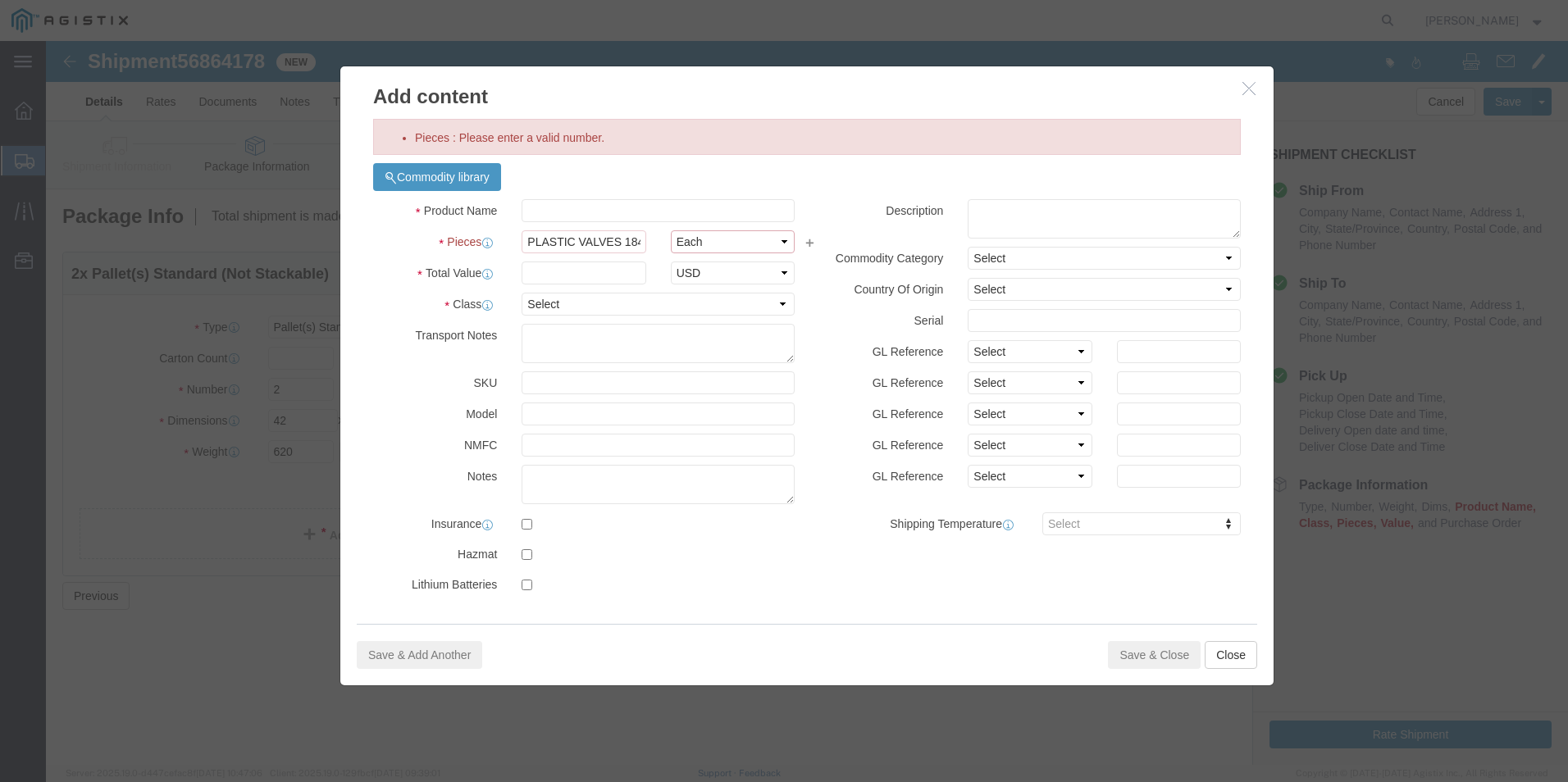
click select "Select Bag Barrels 100Board Feet Bottle Box Blister Pack Carats Can Capsule Car…"
click input "text"
type input "3800"
click select "Select 50 55 60 65 70 85 92.5 100 125 175 250 300 400"
select select "125"
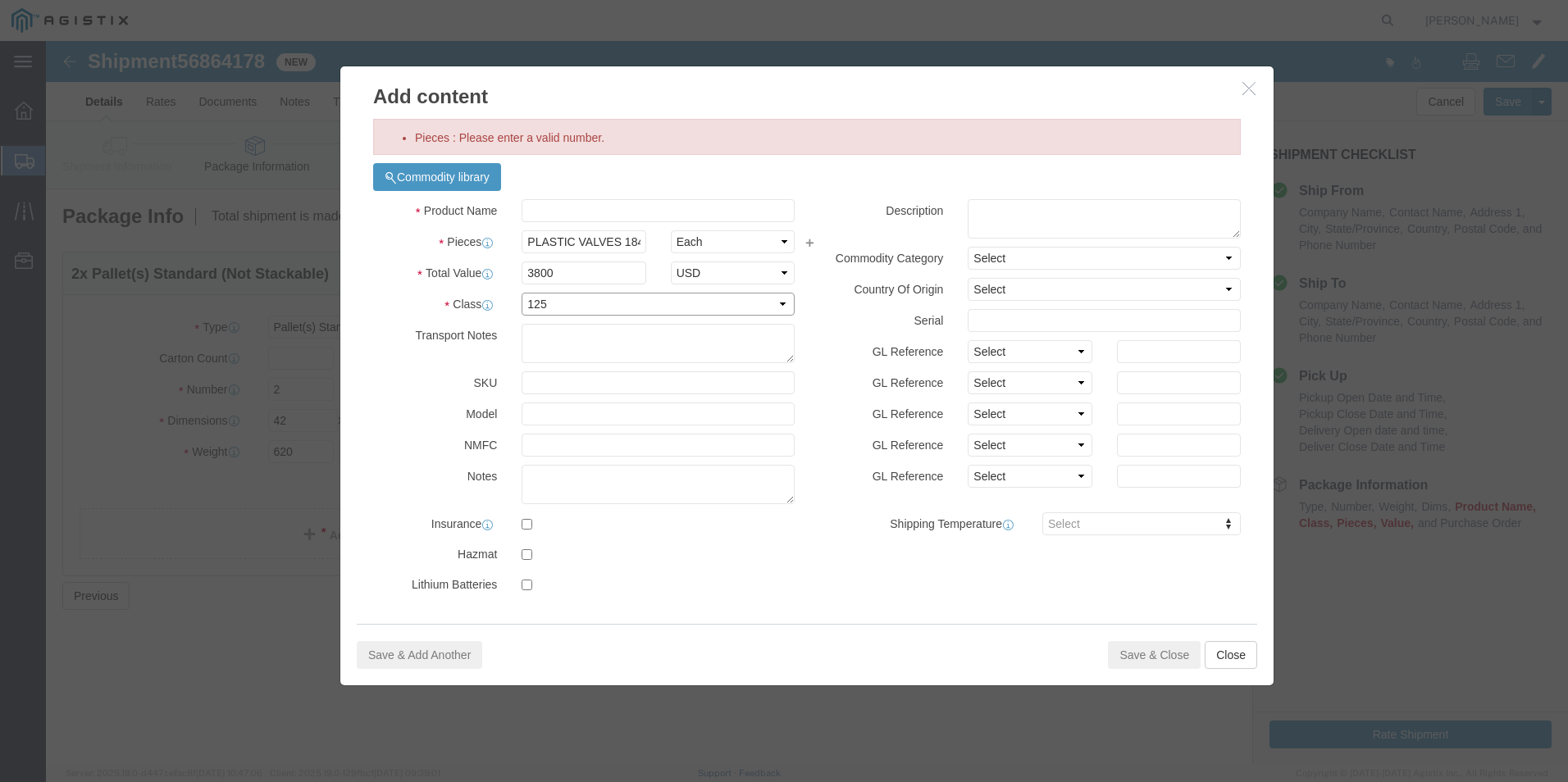
click select "Select 50 55 60 65 70 85 92.5 100 125 175 250 300 400"
click input "text"
click input "PLASTIC VALVES 1848-20"
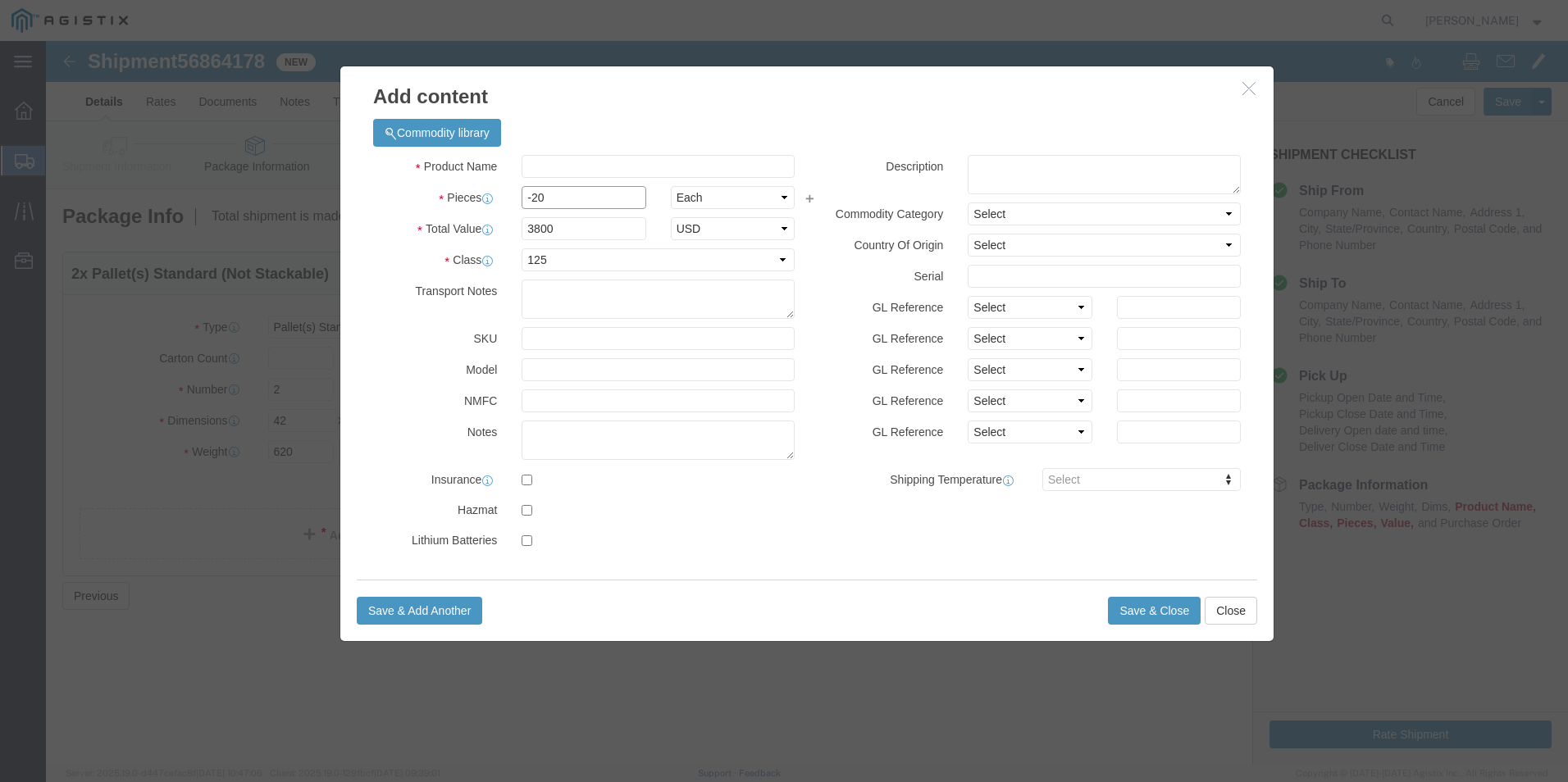
click input "-20"
type input "-"
type input "21"
type input "79800"
click input "text"
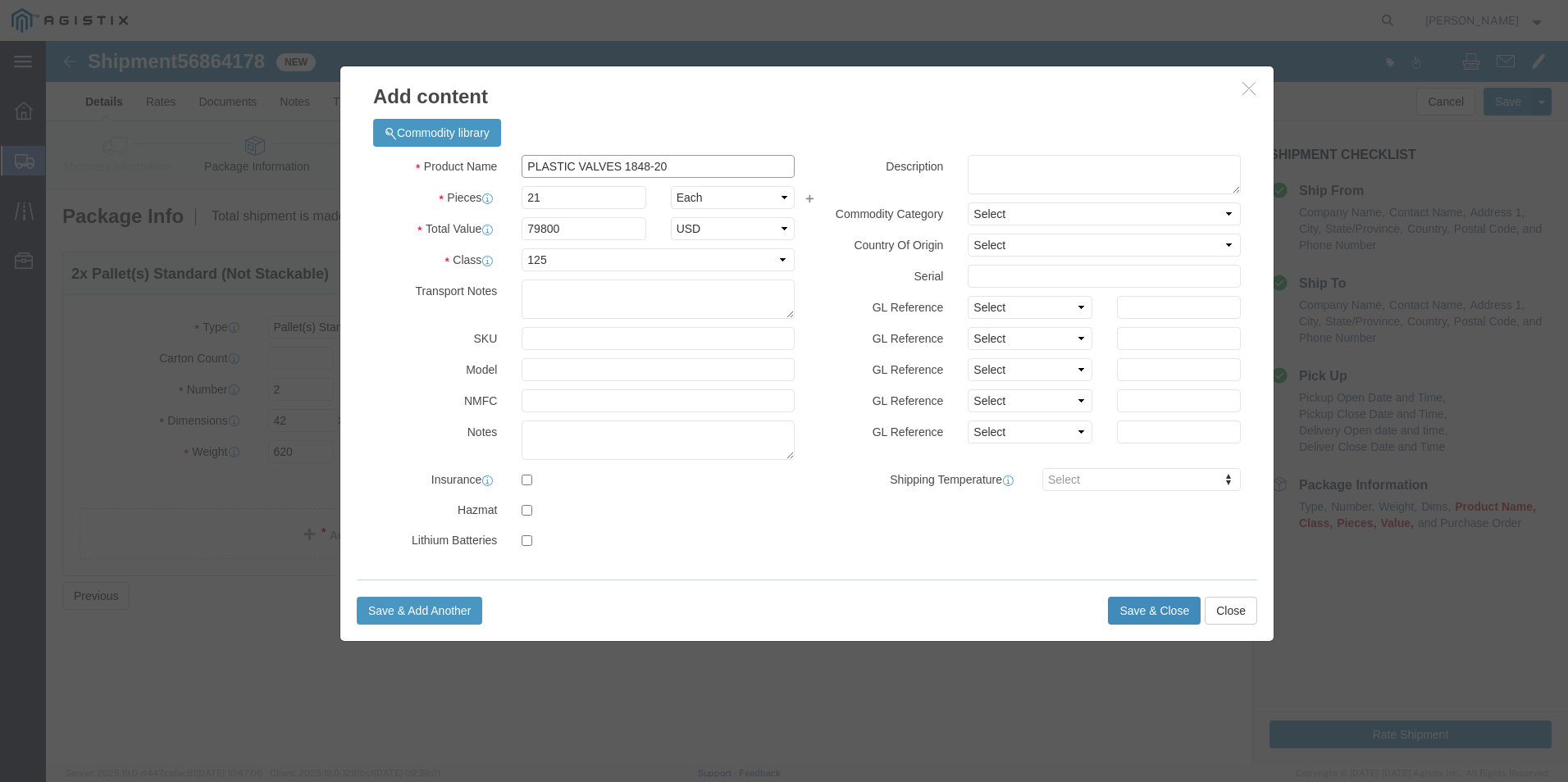
type input "PLASTIC VALVES 1848-20"
click button "Save & Close"
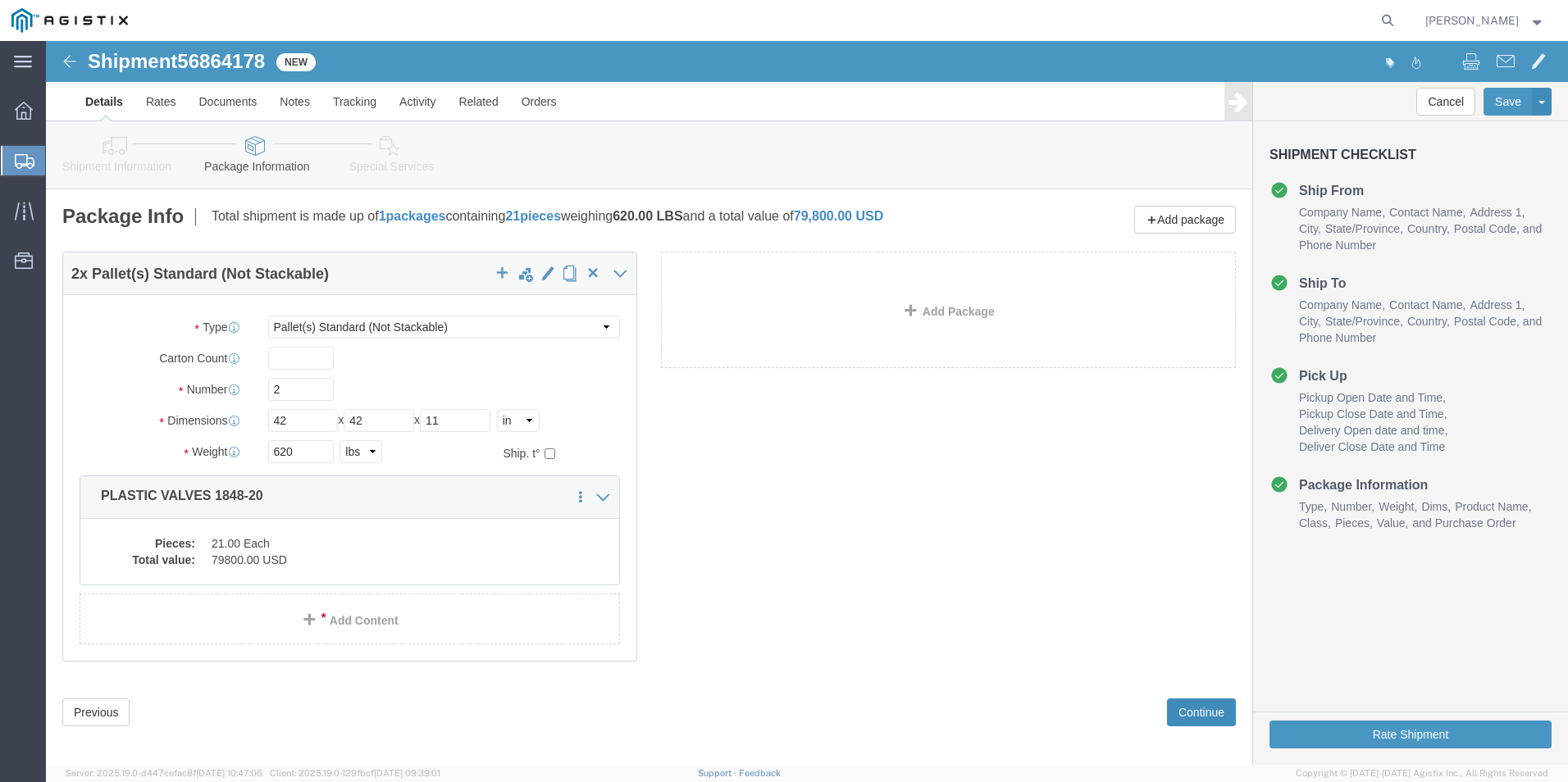
click button "Continue"
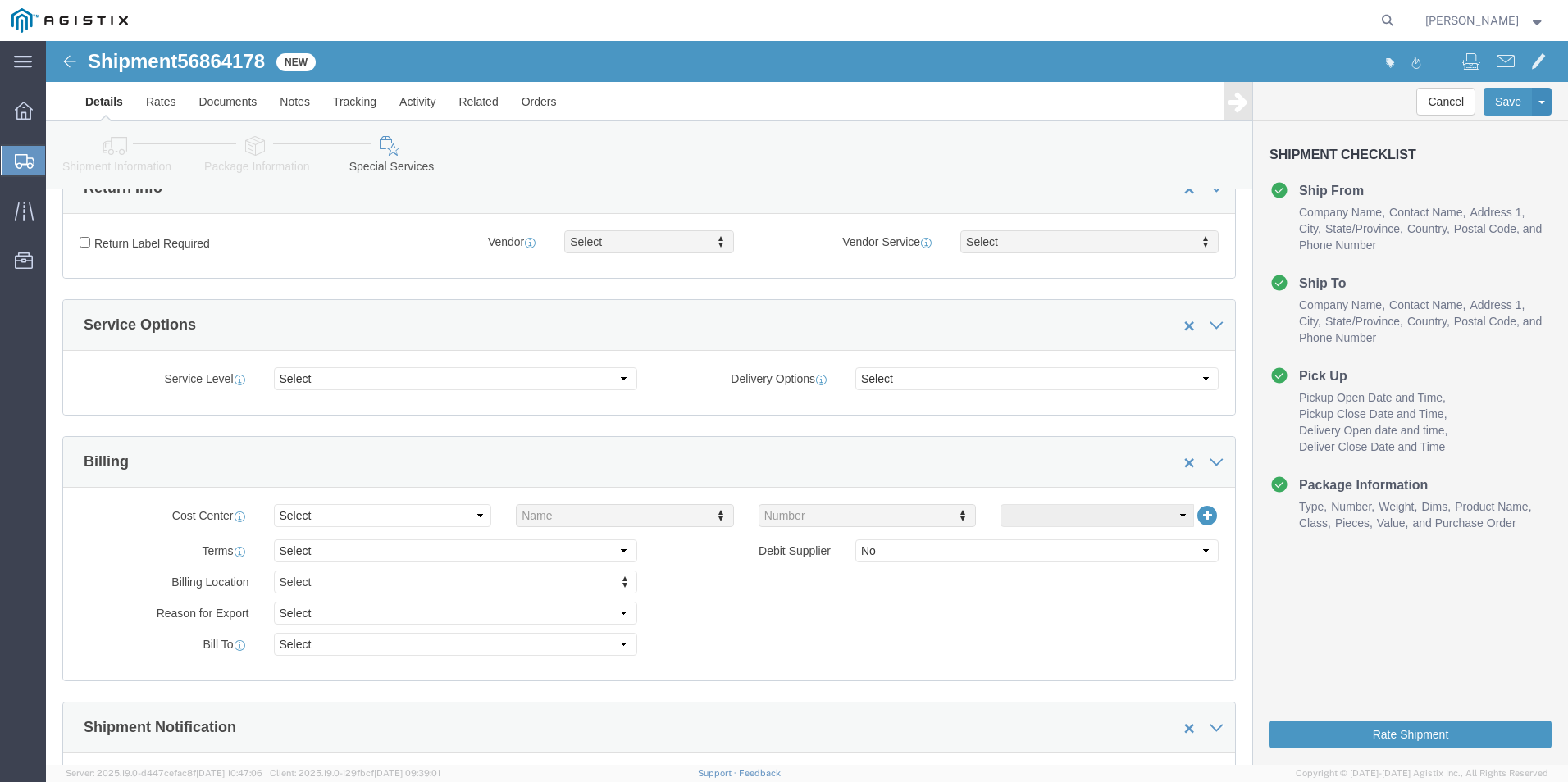
scroll to position [246, 0]
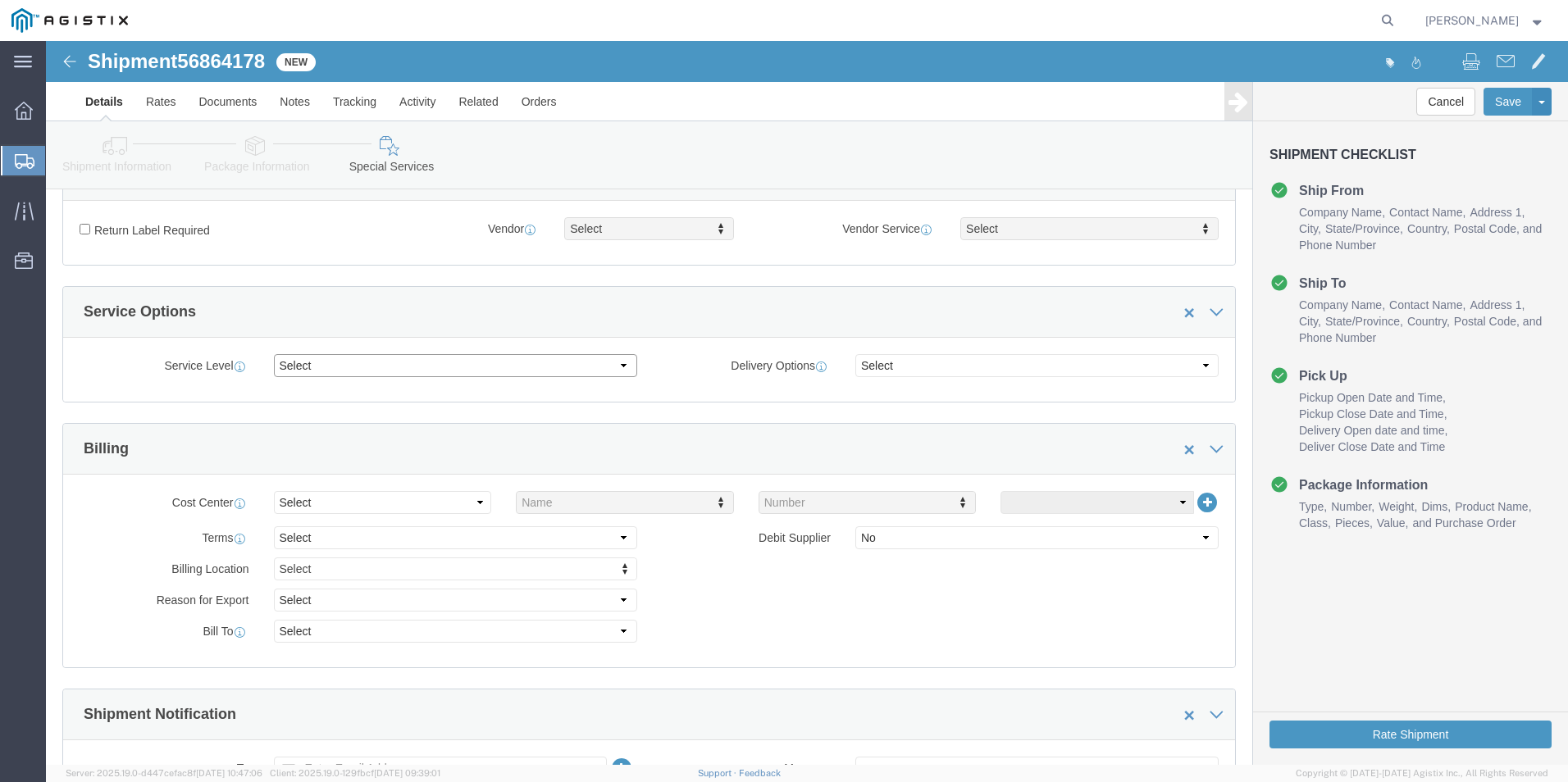
click select "Select 1 Day 2 Day 3-5 Day Economy 5+ Day"
select select "3-5 Day Economy"
click select "Select 1 Day 2 Day 3-5 Day Economy 5+ Day"
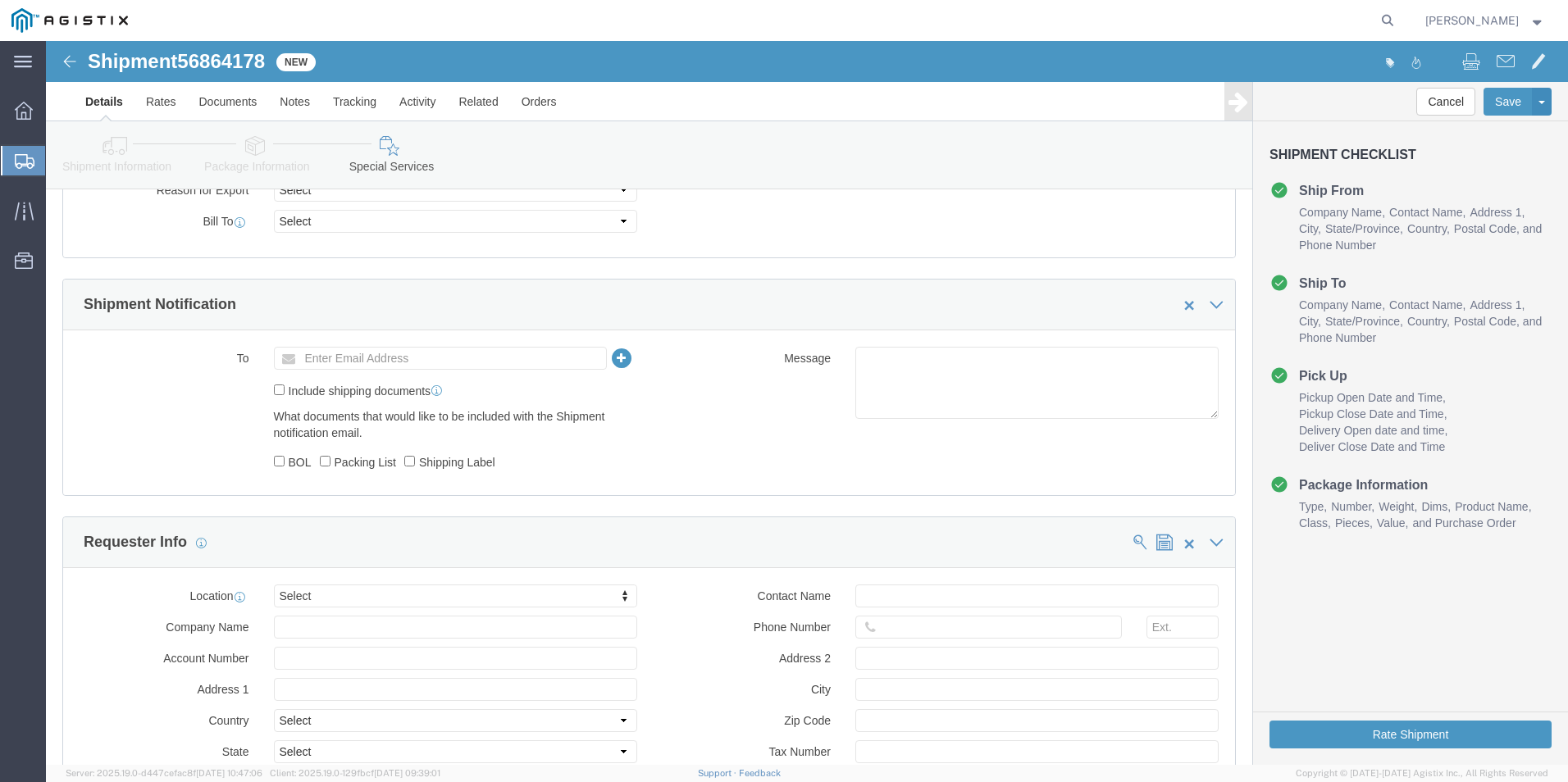
scroll to position [820, 0]
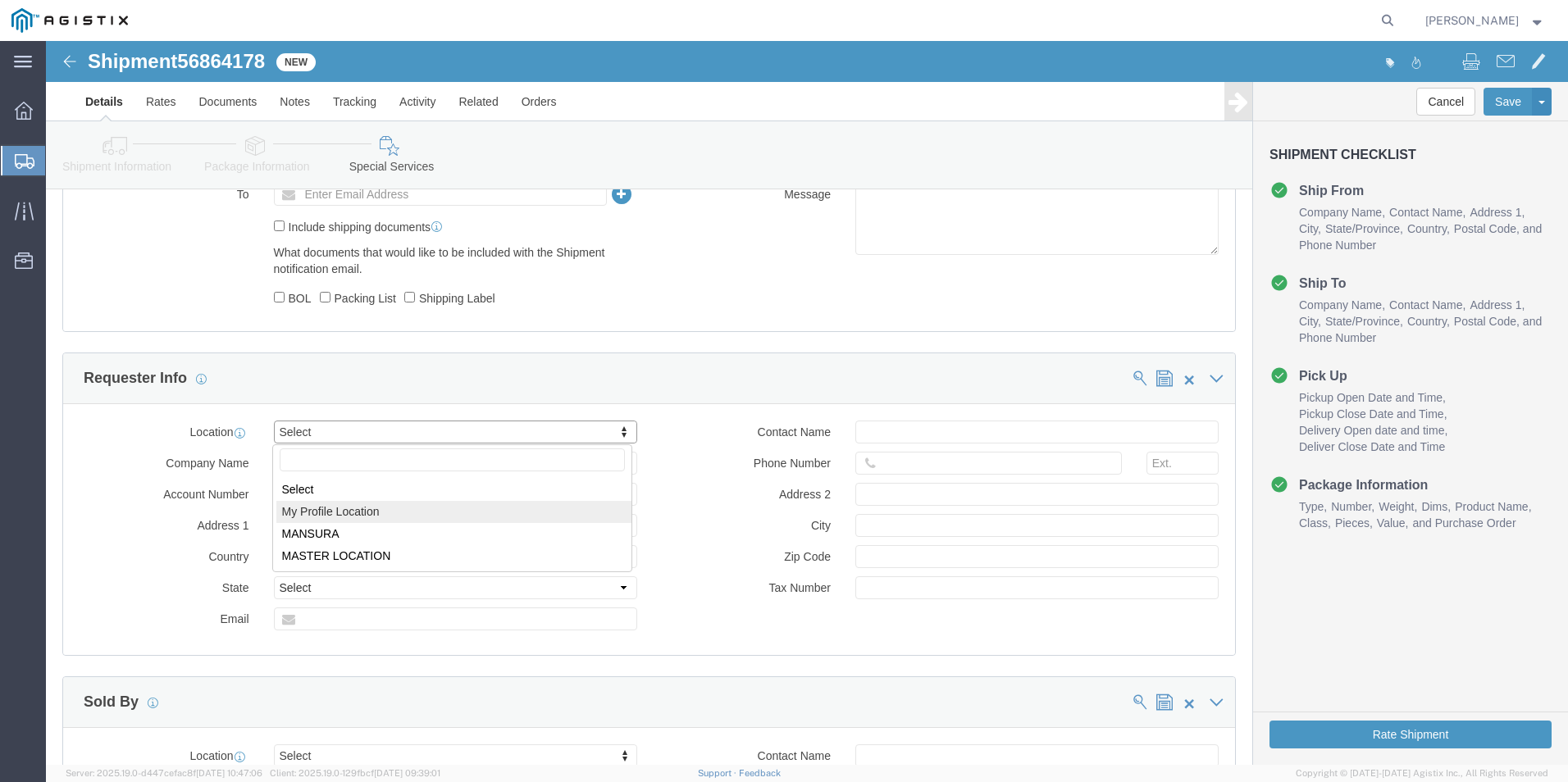
select select "MYPROFILE"
type input "Kerotest Manufacturing Corp"
type input "[STREET_ADDRESS]"
select select "US"
type input "[PERSON_NAME]"
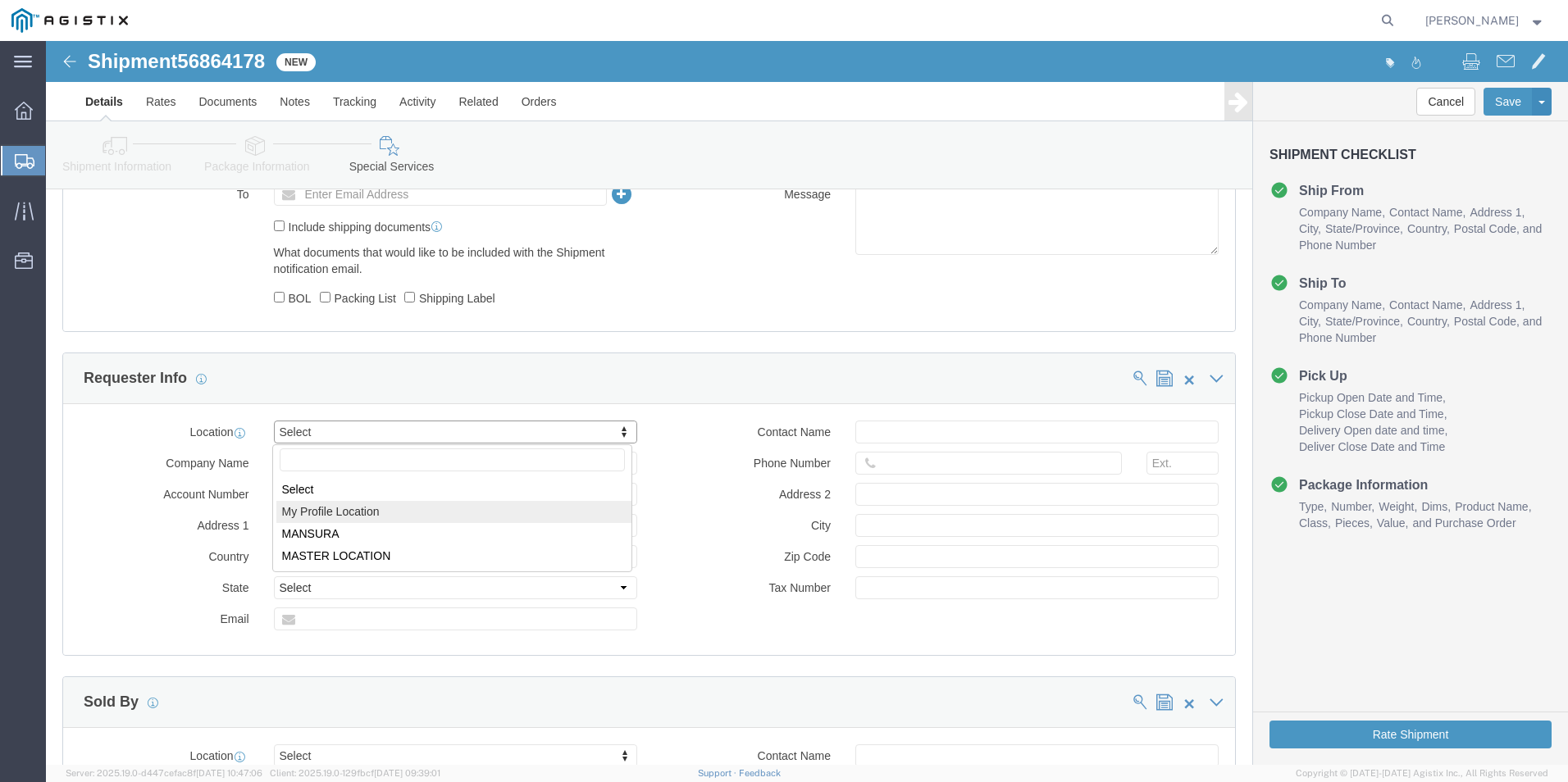
type input "[PHONE_NUMBER]"
type input "MANSURA"
type input "70350"
select select "LA"
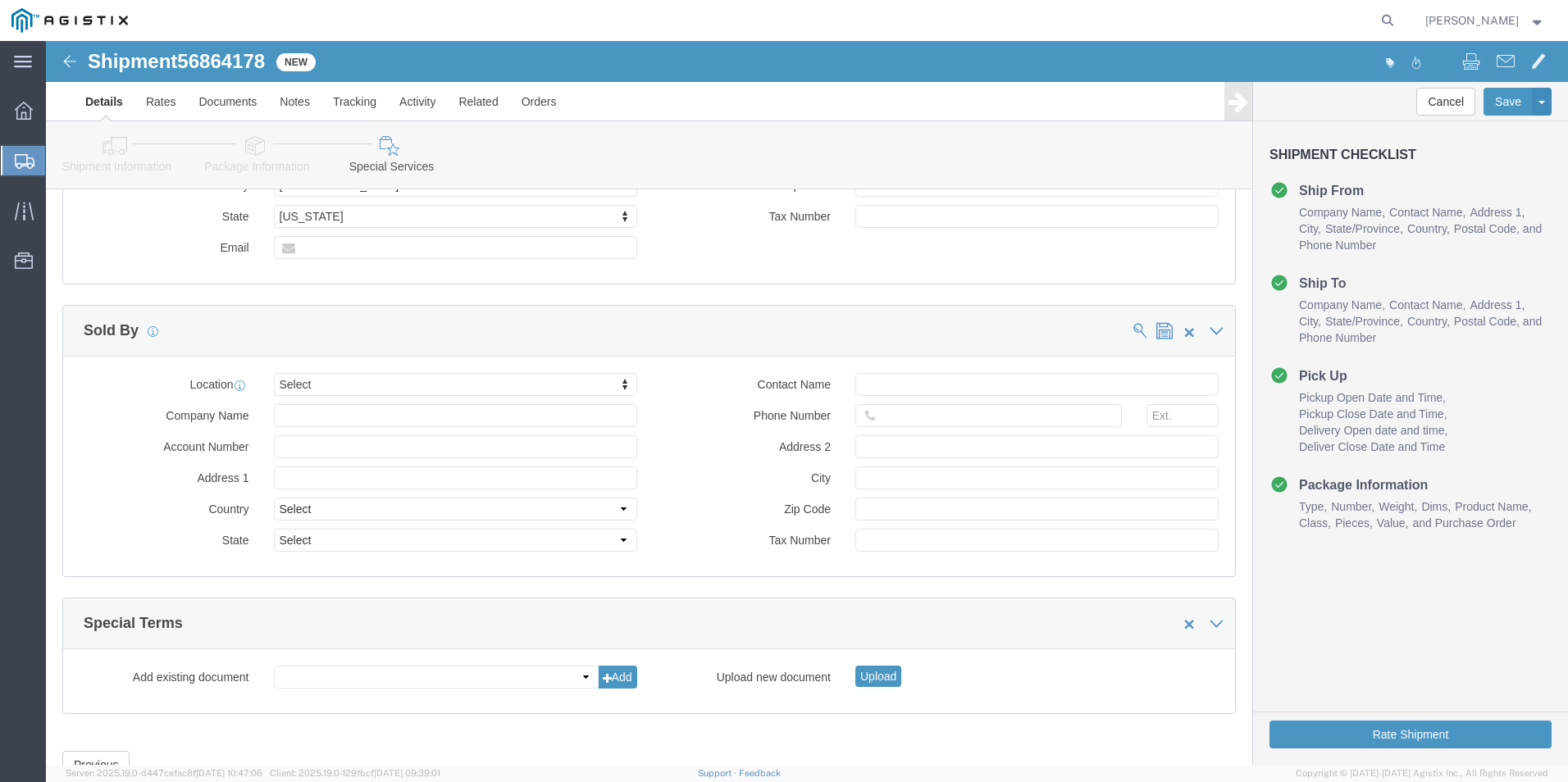
scroll to position [1230, 0]
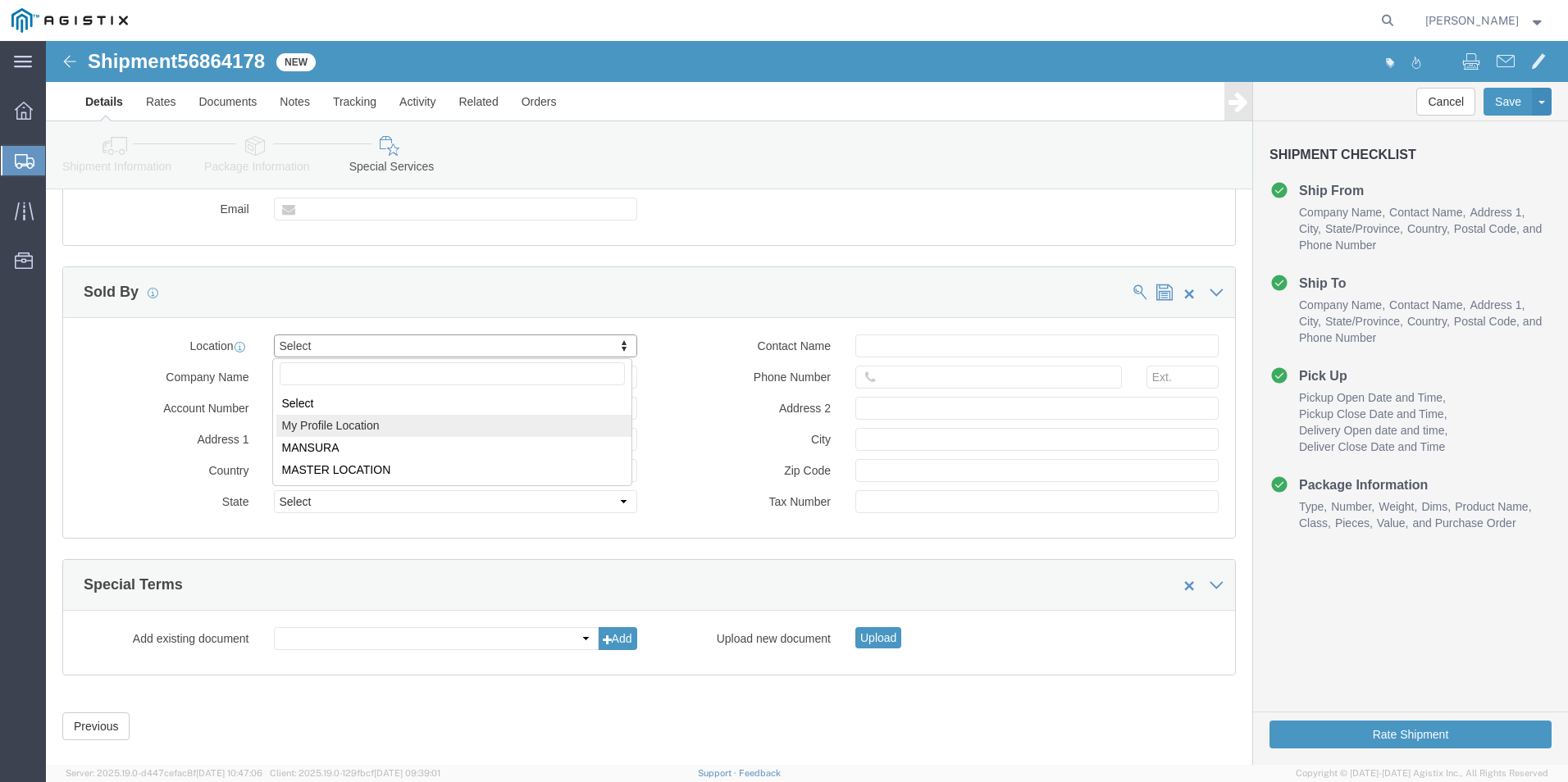
select select "MYPROFILE"
type input "Kerotest Manufacturing Corp"
type input "[STREET_ADDRESS]"
select select "US"
type input "[PERSON_NAME]"
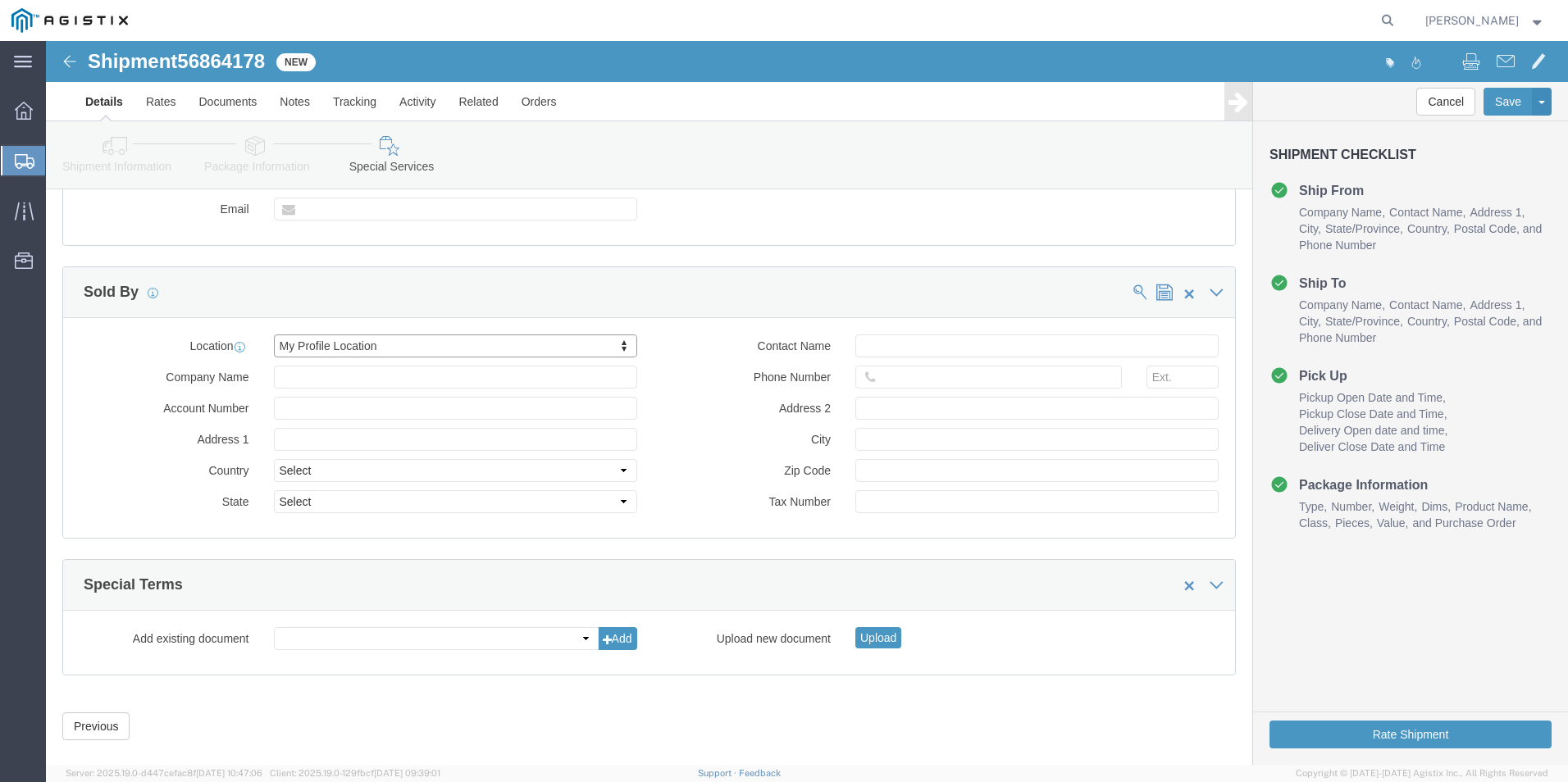
type input "[PHONE_NUMBER]"
type input "MANSURA"
type input "70350"
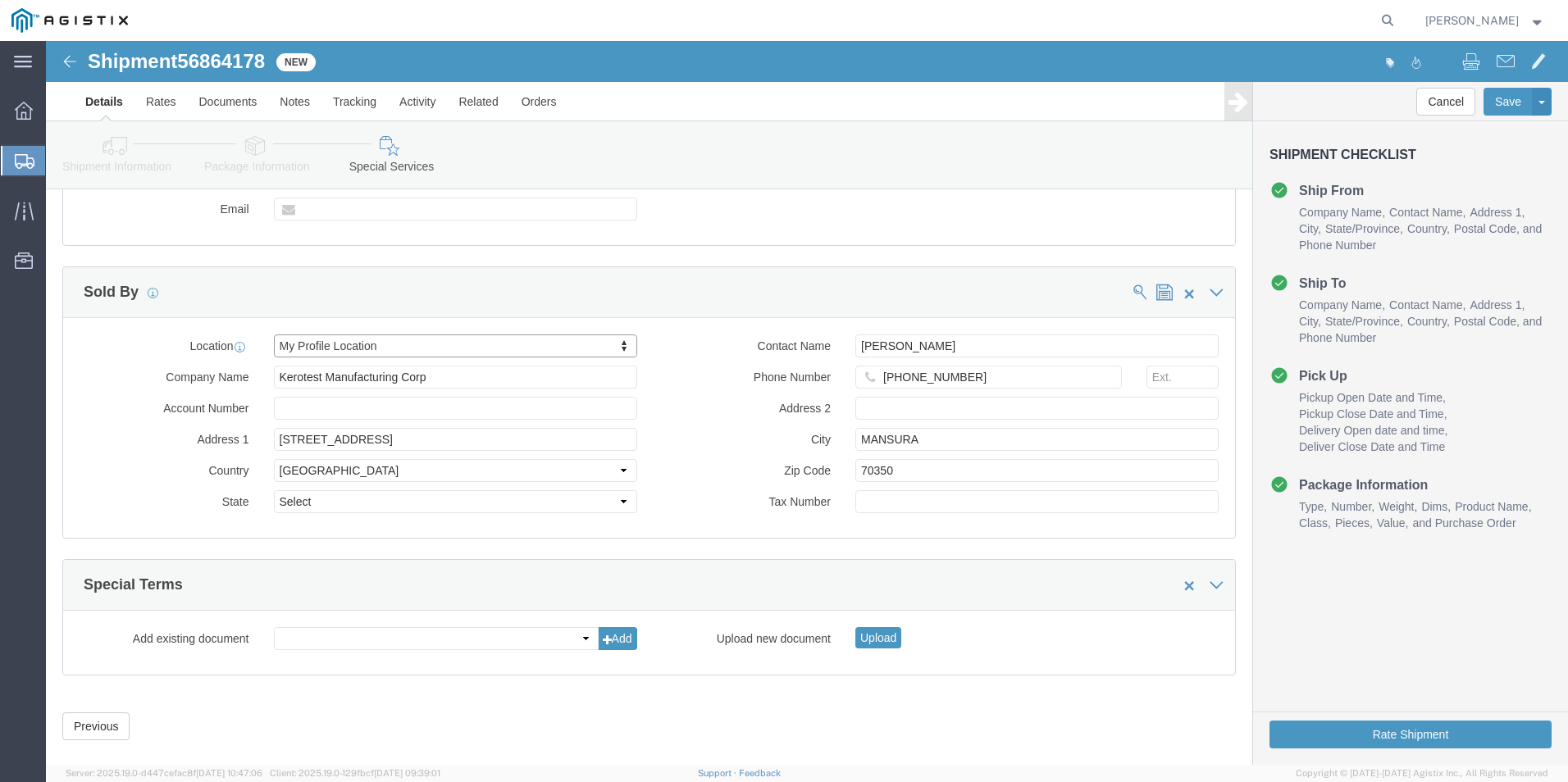
select select "LA"
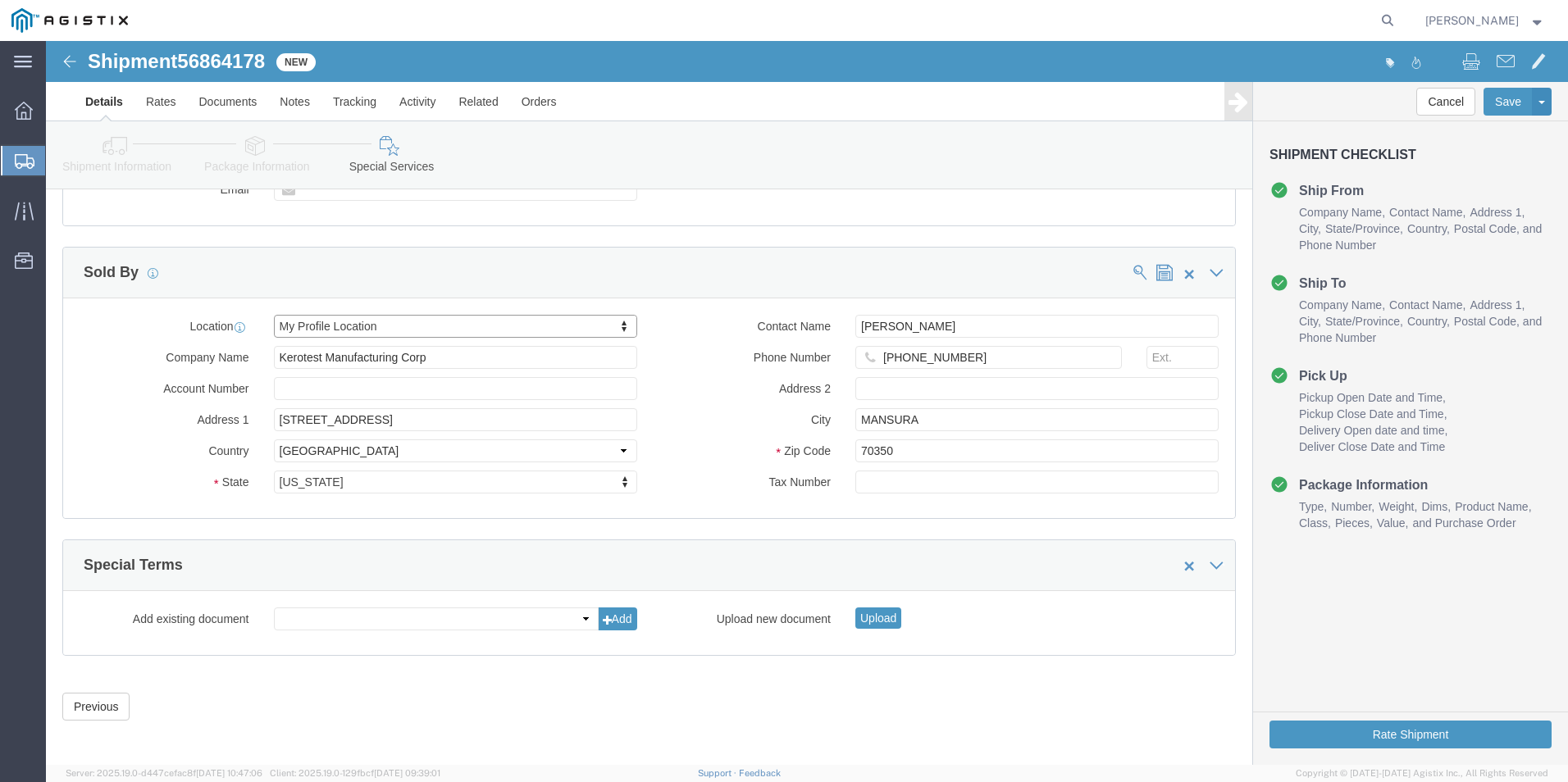
scroll to position [1256, 0]
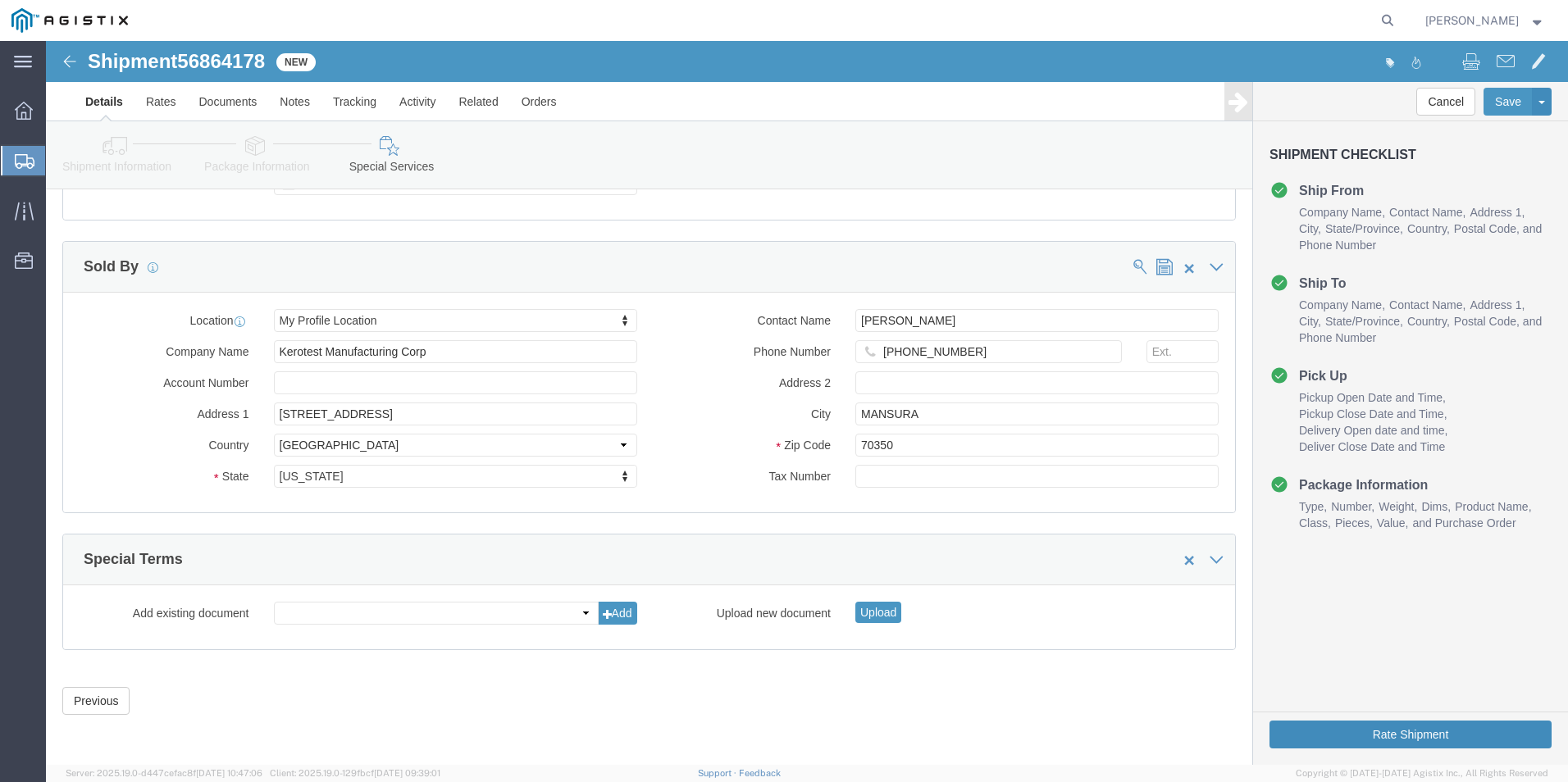
click button "Rate Shipment"
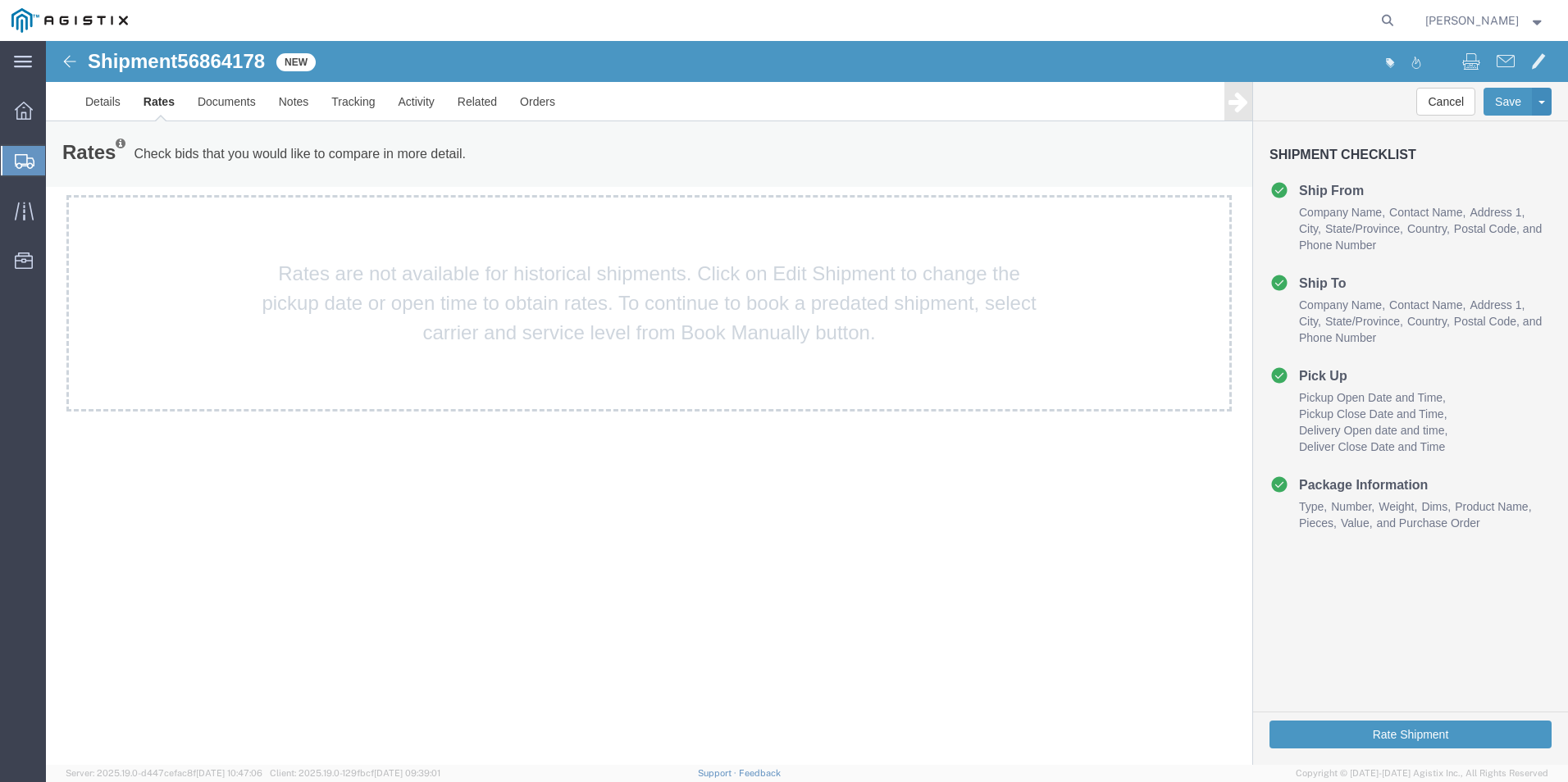
scroll to position [0, 0]
click at [1397, 726] on button "Rate Shipment" at bounding box center [1410, 734] width 282 height 28
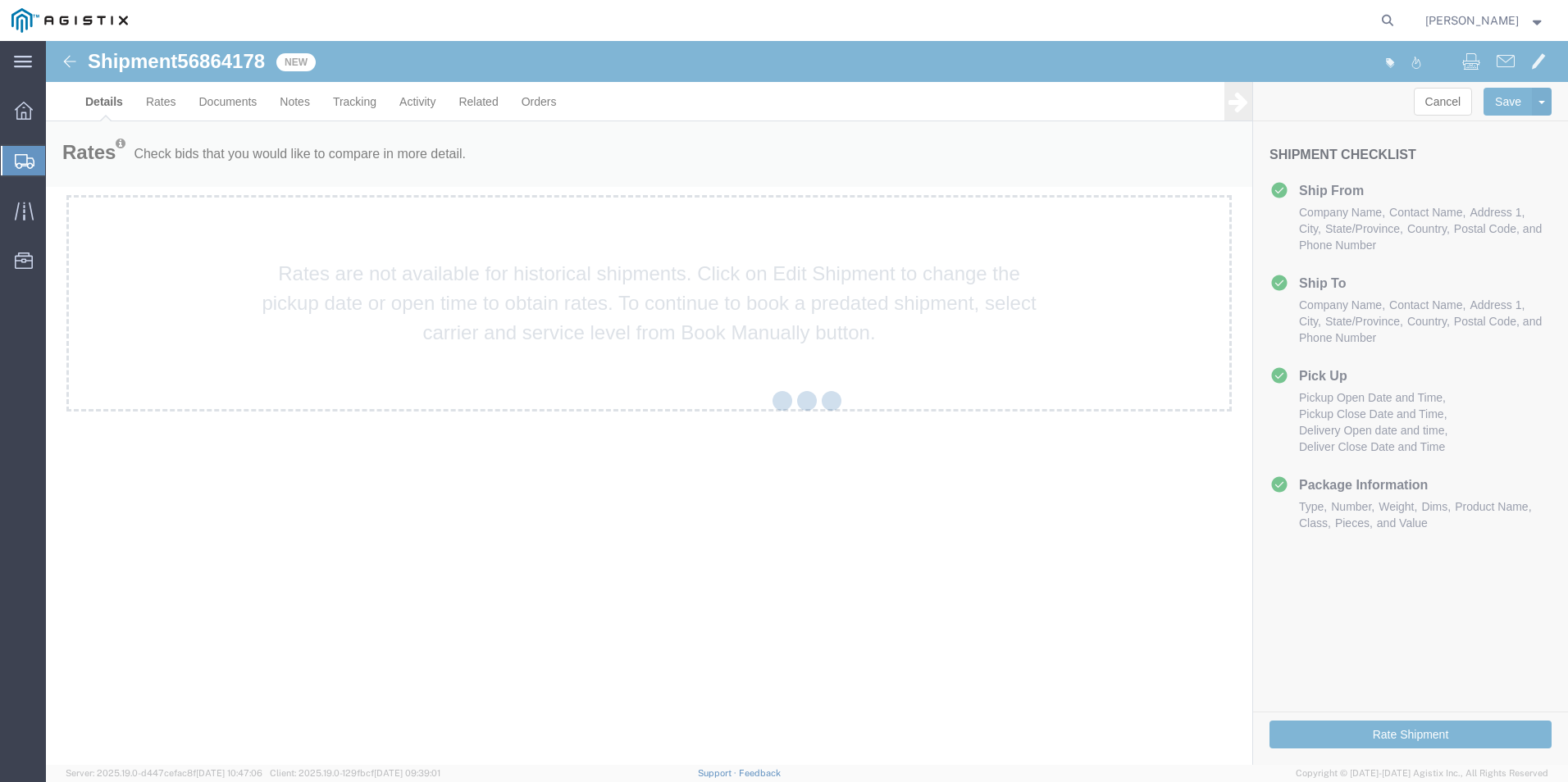
select select "51371"
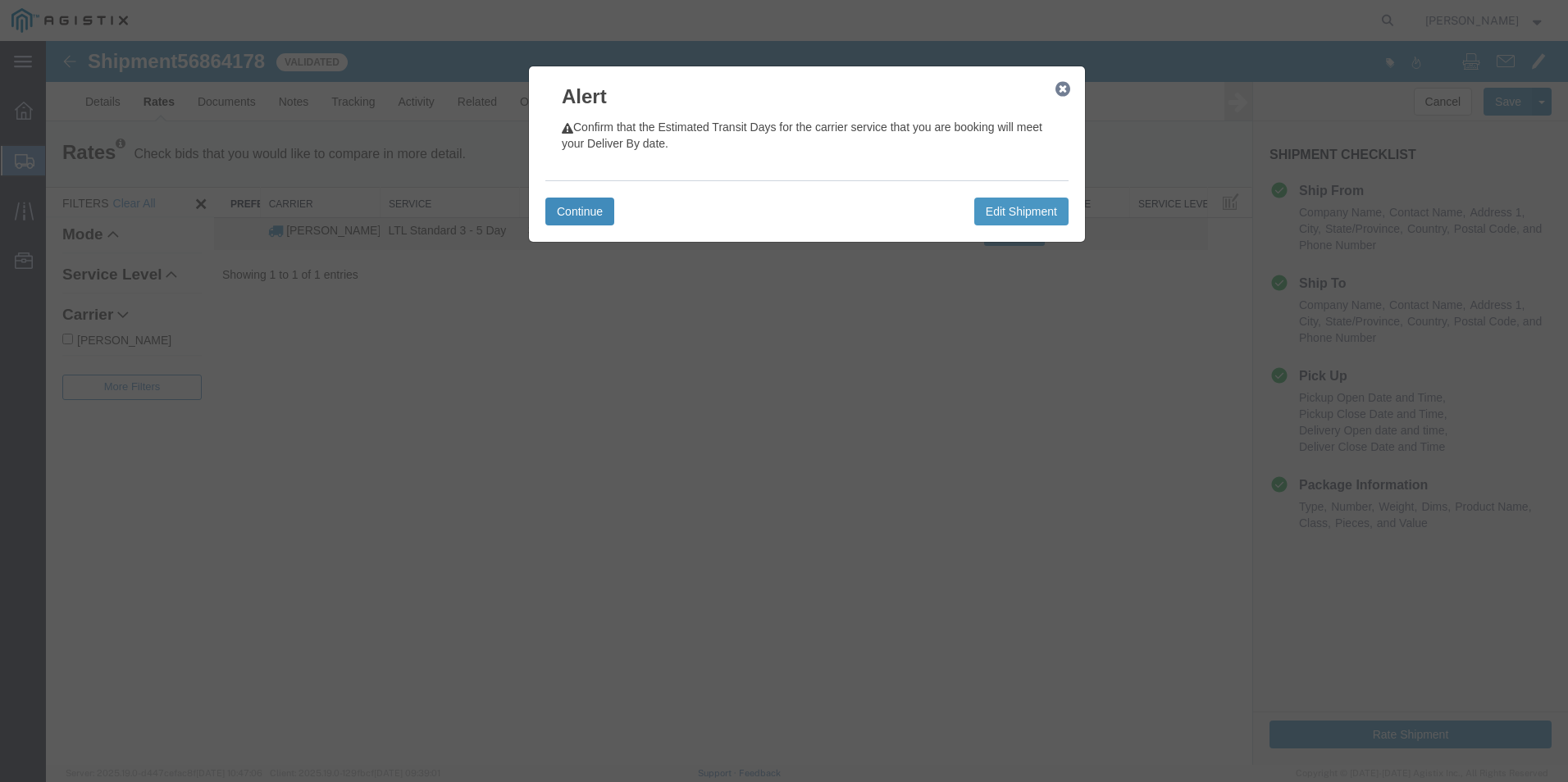
click at [589, 223] on button "Continue" at bounding box center [579, 211] width 69 height 28
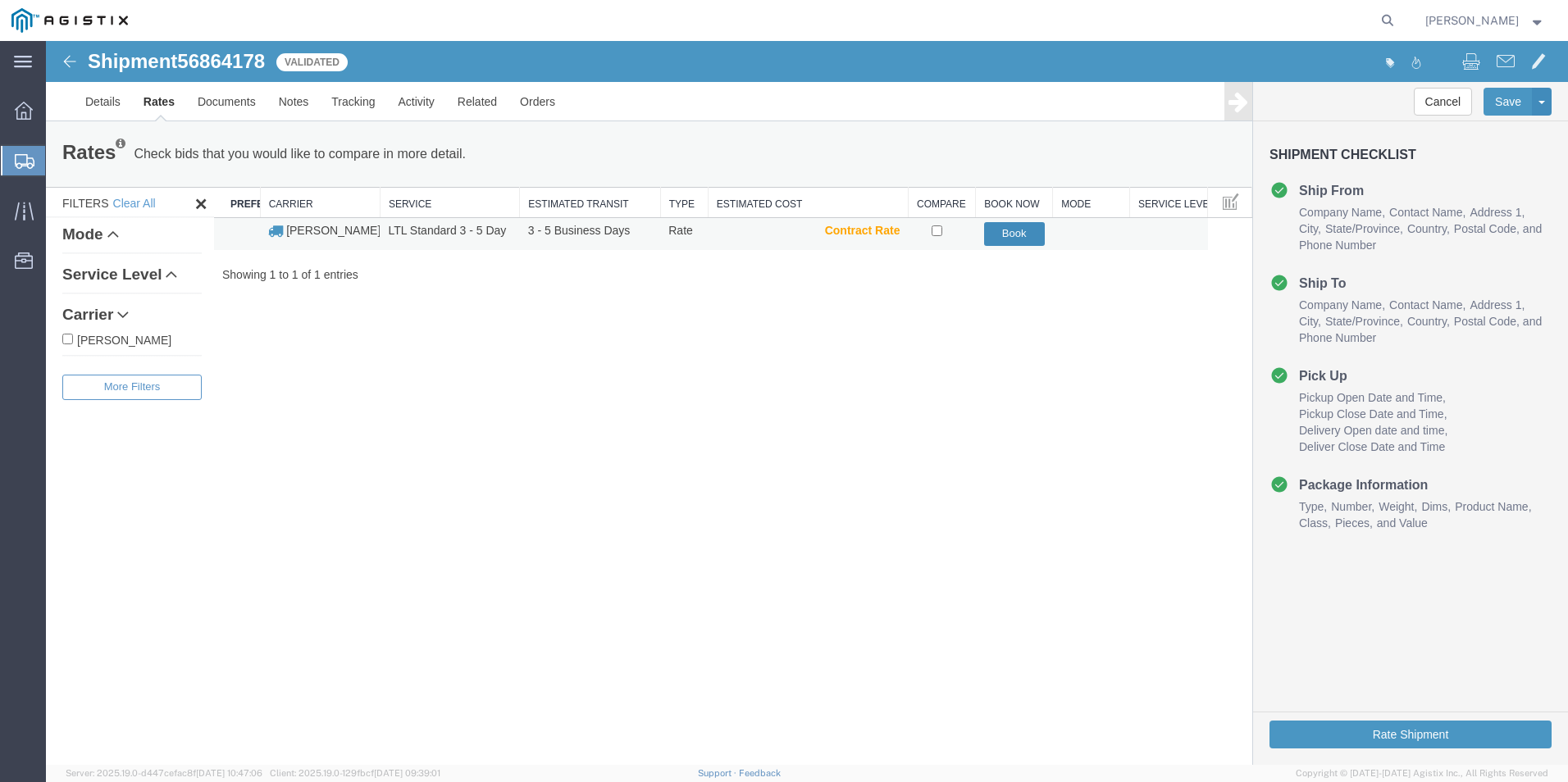
click at [1025, 242] on button "Book" at bounding box center [1015, 234] width 60 height 23
